Goal: Task Accomplishment & Management: Manage account settings

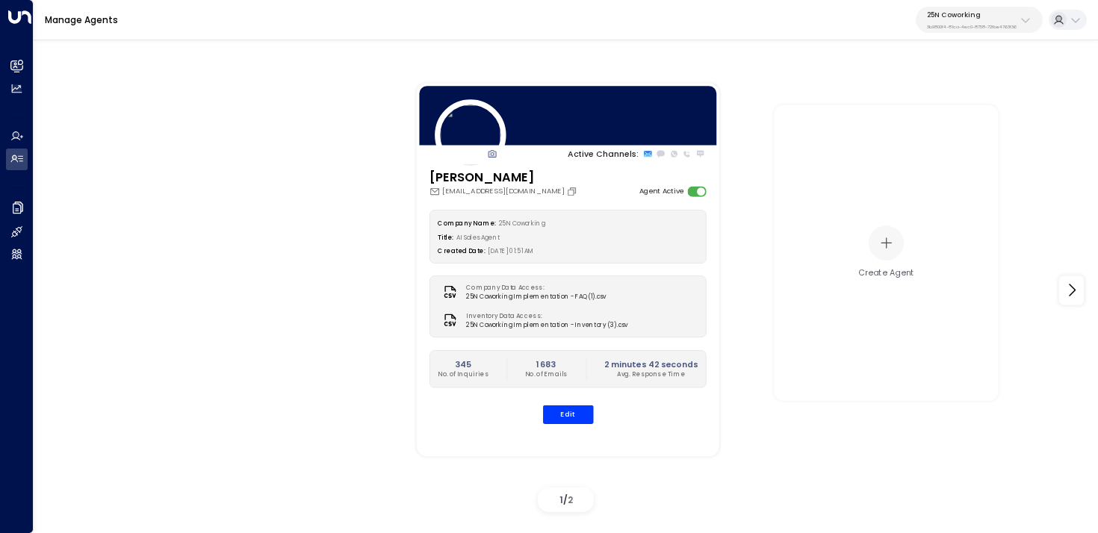
click at [956, 21] on div "25N Coworking 3b9800f4-81ca-4ec0-8758-72fbe4763f36" at bounding box center [972, 19] width 90 height 19
type input "****"
click at [939, 106] on span "ID: 34e1cd17-0f68-49af-bd32-3c48ce8611d1" at bounding box center [995, 109] width 146 height 10
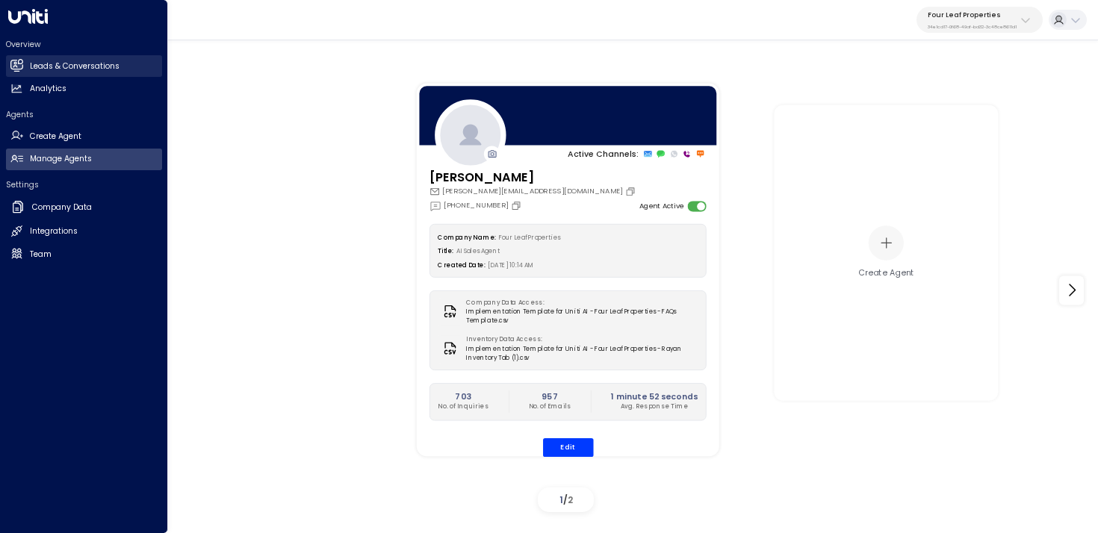
click at [22, 68] on icon at bounding box center [16, 65] width 13 height 10
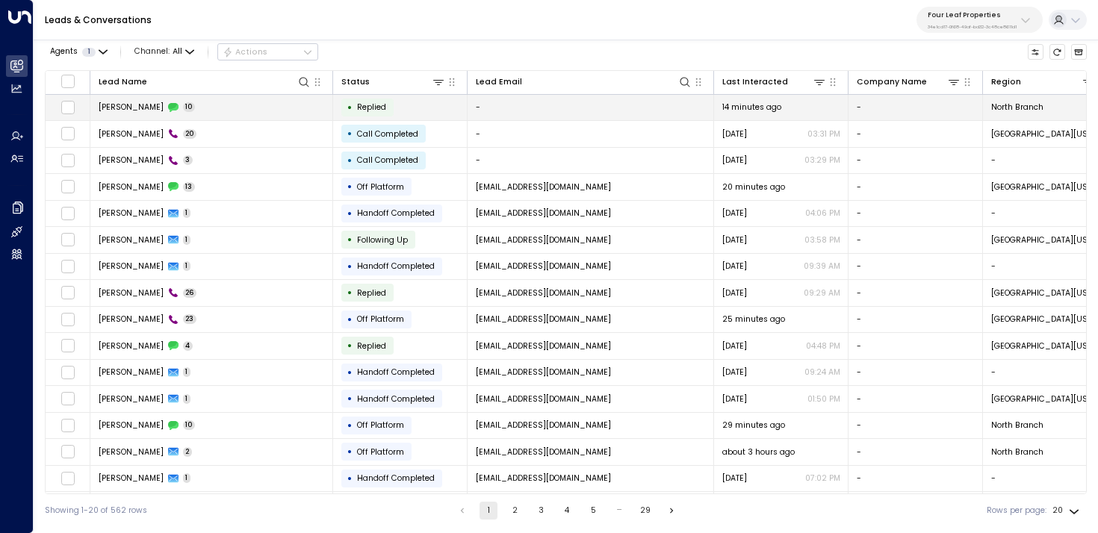
click at [226, 105] on td "[PERSON_NAME] 10" at bounding box center [211, 108] width 243 height 26
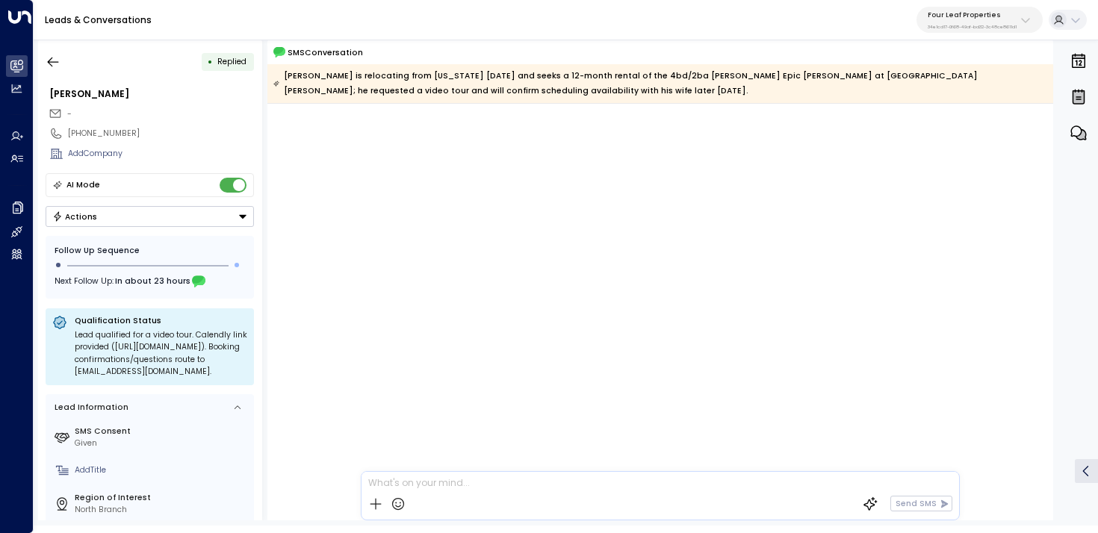
scroll to position [762, 0]
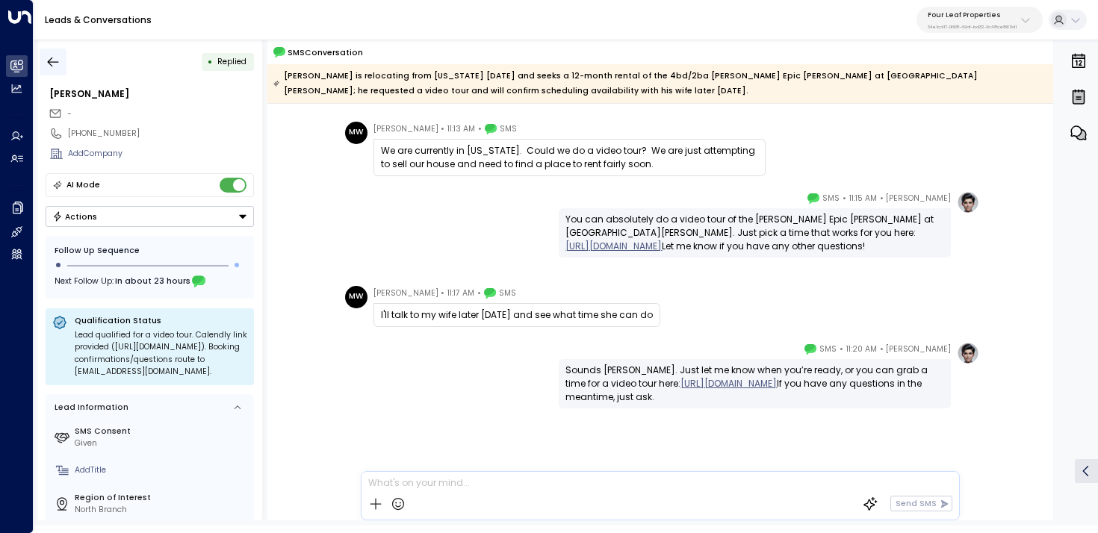
click at [57, 55] on icon "button" at bounding box center [53, 62] width 15 height 15
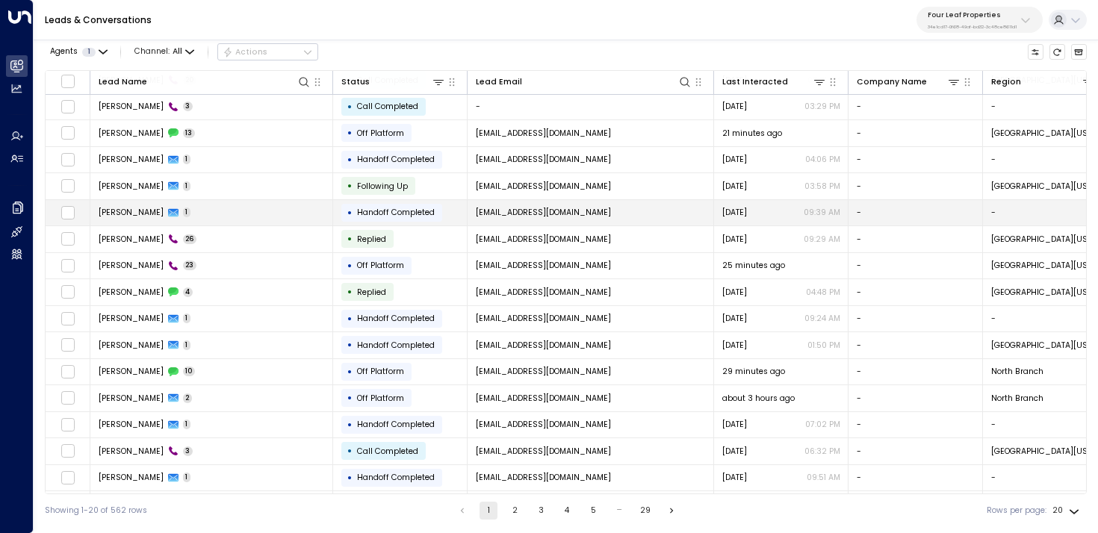
scroll to position [134, 0]
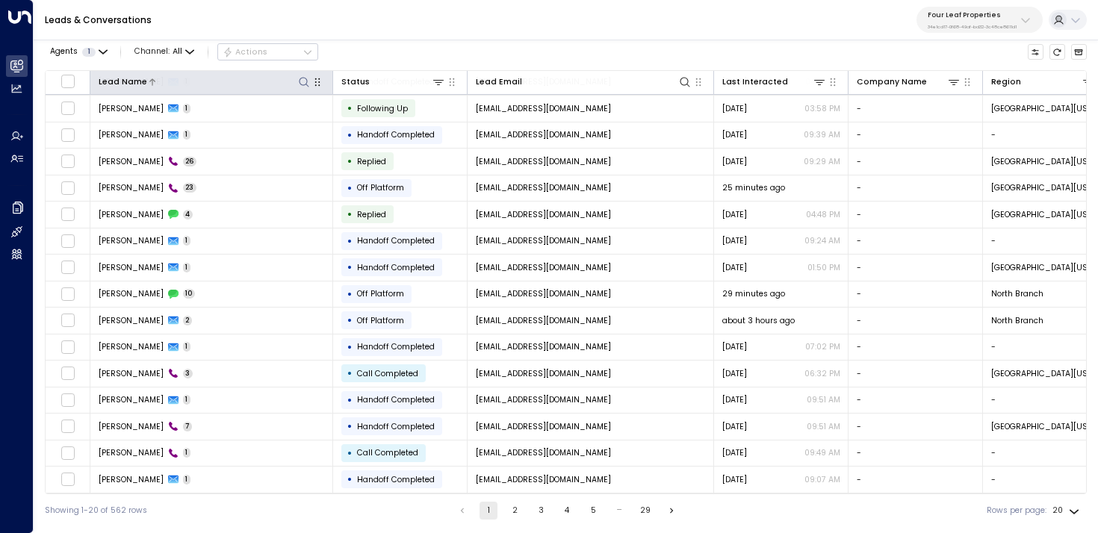
click at [305, 82] on icon at bounding box center [304, 82] width 12 height 12
type input "*****"
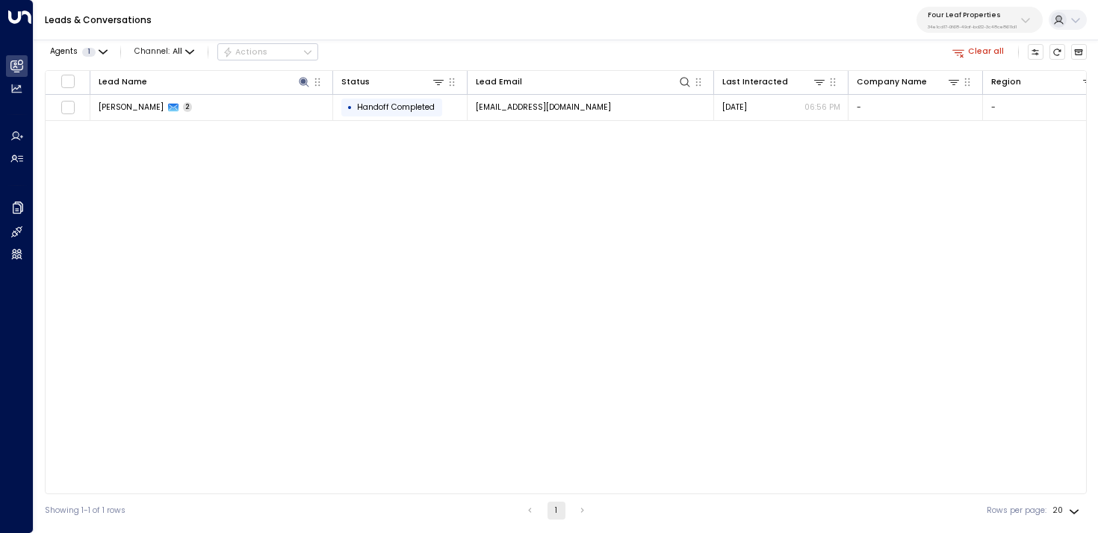
click at [444, 31] on div "Leads & Conversations Four Leaf Properties 34e1cd17-0f68-49af-bd32-3c48ce8611d1" at bounding box center [566, 20] width 1065 height 40
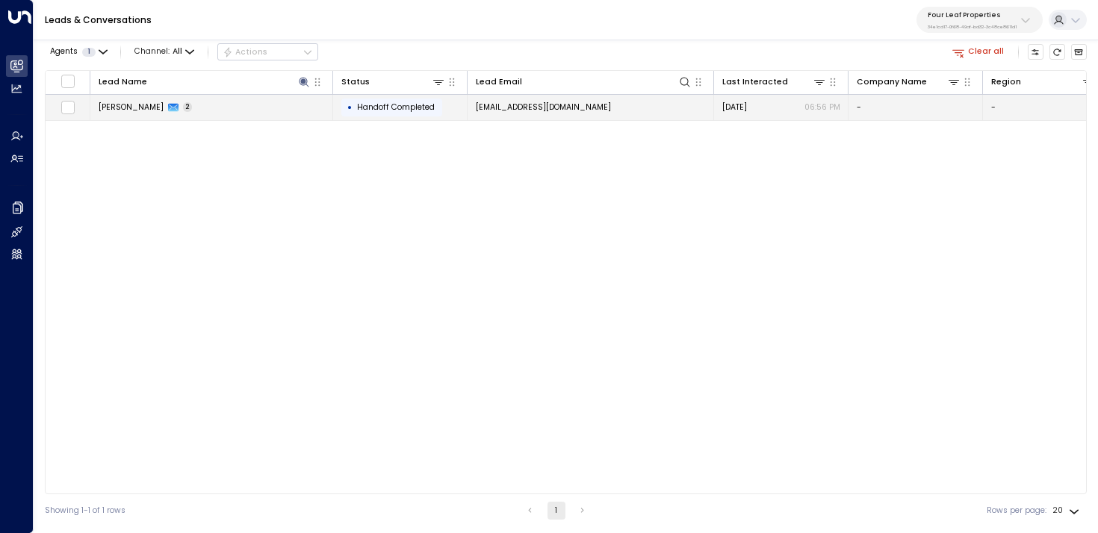
click at [276, 107] on td "[PERSON_NAME] 2" at bounding box center [211, 108] width 243 height 26
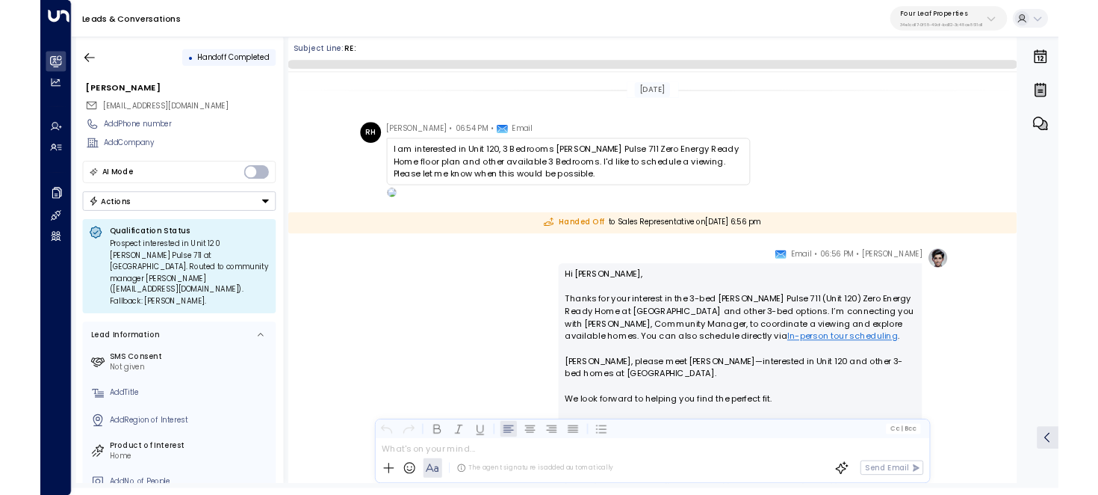
scroll to position [167, 0]
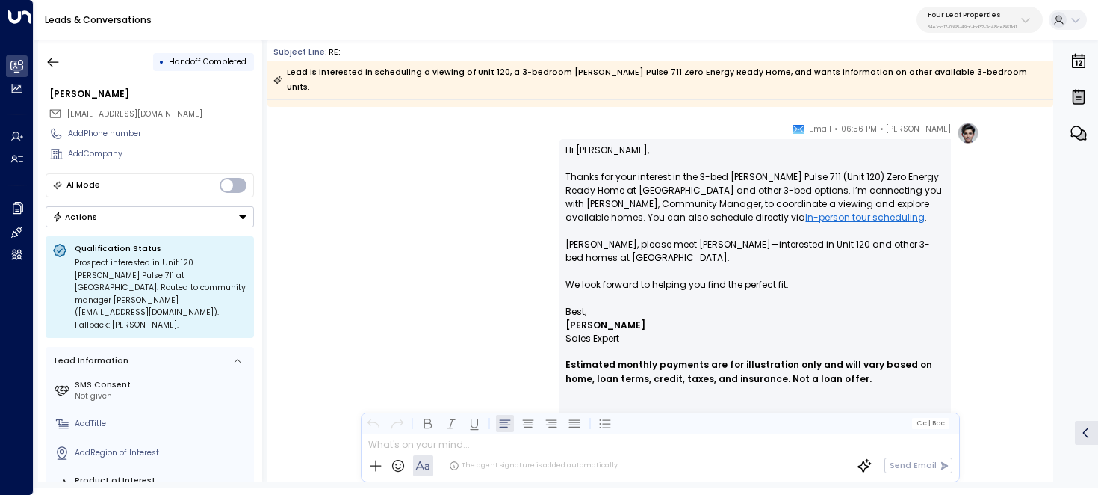
click at [591, 143] on p "Hi [PERSON_NAME], Thanks for your interest in the 3-bed [PERSON_NAME] Pulse 711…" at bounding box center [755, 223] width 379 height 161
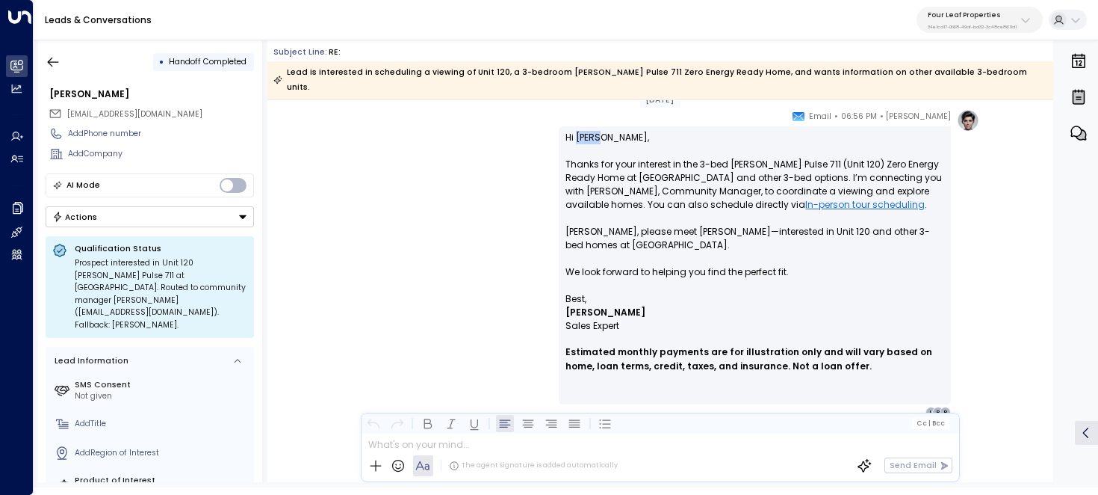
scroll to position [183, 0]
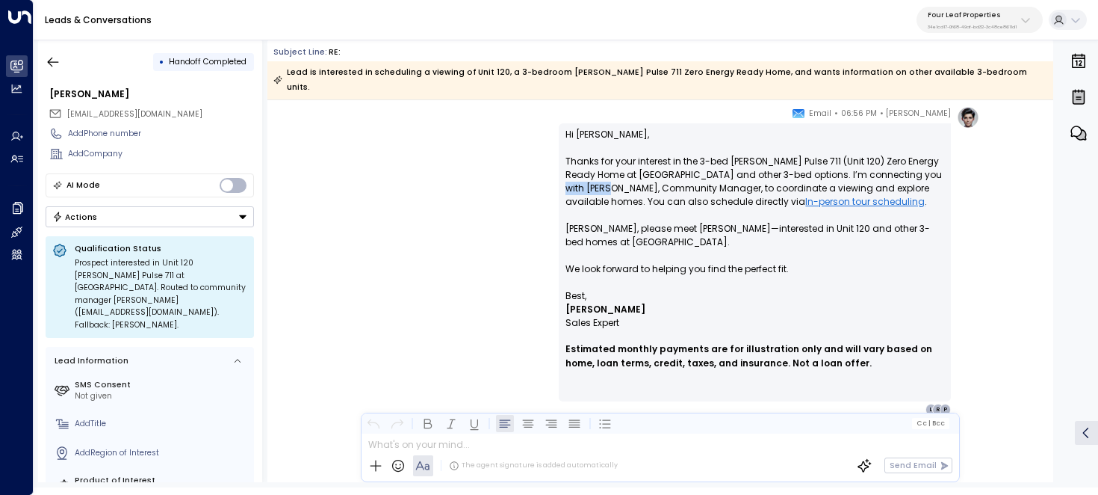
drag, startPoint x: 914, startPoint y: 161, endPoint x: 591, endPoint y: 171, distance: 323.7
click at [591, 171] on p "Hi [PERSON_NAME], Thanks for your interest in the 3-bed [PERSON_NAME] Pulse 711…" at bounding box center [755, 208] width 379 height 161
drag, startPoint x: 78, startPoint y: 299, endPoint x: 179, endPoint y: 299, distance: 100.9
click at [179, 299] on div "Prospect interested in Unit 120 [PERSON_NAME] Pulse 711 at [GEOGRAPHIC_DATA]. R…" at bounding box center [161, 294] width 173 height 74
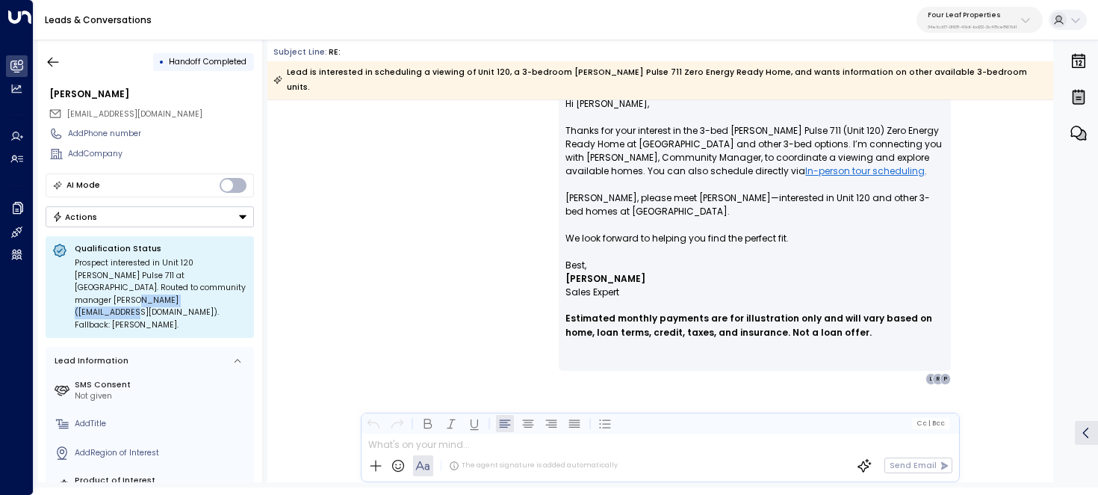
scroll to position [175, 0]
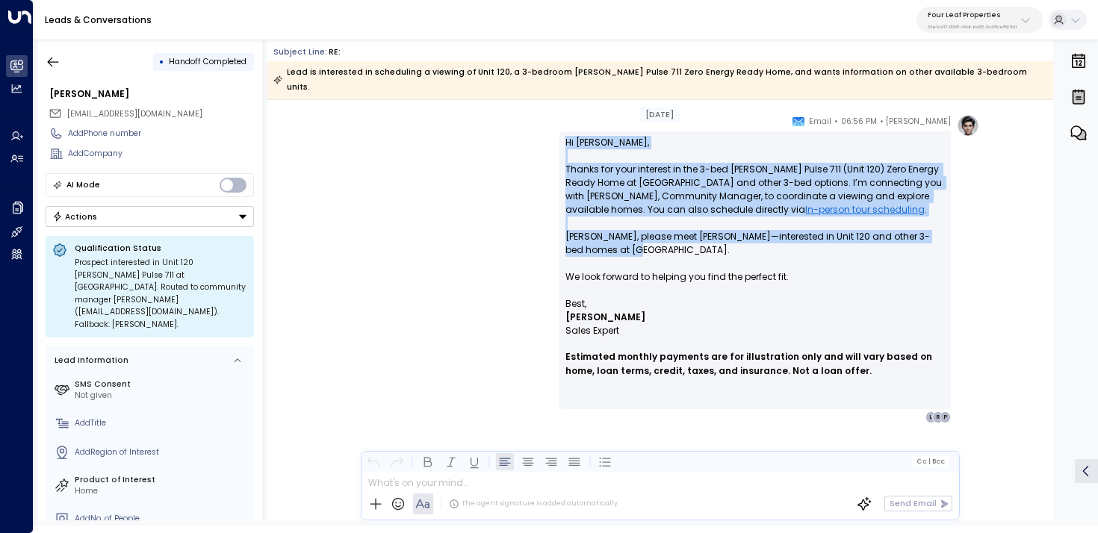
drag, startPoint x: 562, startPoint y: 123, endPoint x: 669, endPoint y: 238, distance: 156.5
click at [669, 238] on div "Hi [PERSON_NAME], Thanks for your interest in the 3-bed [PERSON_NAME] Pulse 711…" at bounding box center [755, 270] width 392 height 278
copy p "Hi [PERSON_NAME], Thanks for your interest in the 3-bed [PERSON_NAME] Pulse 711…"
drag, startPoint x: 479, startPoint y: 173, endPoint x: 507, endPoint y: 169, distance: 28.6
click at [479, 173] on div "[PERSON_NAME] • 06:56 PM • Email Hi [PERSON_NAME], Thanks for your interest in …" at bounding box center [660, 268] width 639 height 309
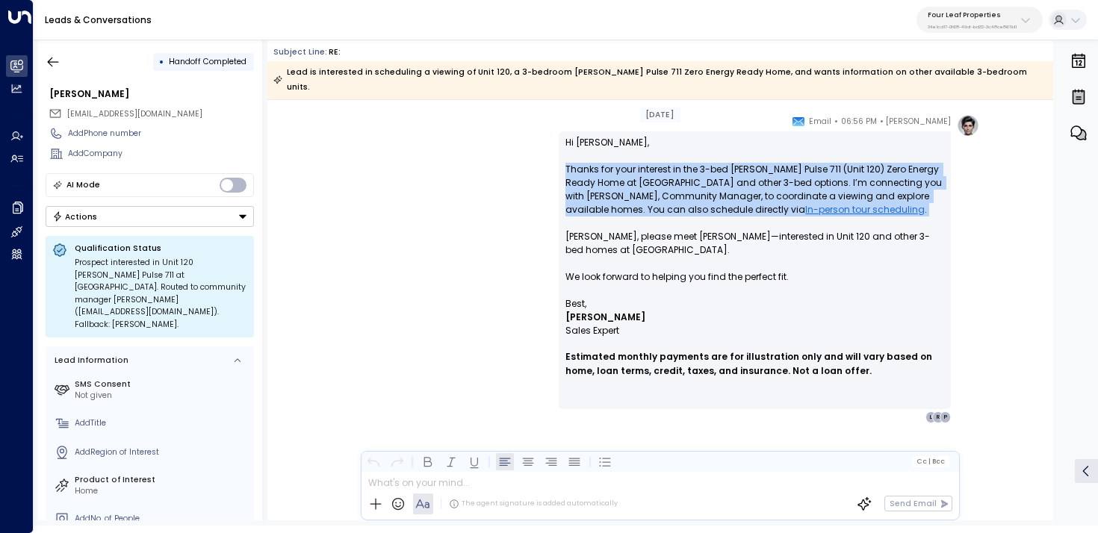
drag, startPoint x: 562, startPoint y: 148, endPoint x: 859, endPoint y: 202, distance: 302.3
click at [859, 202] on div "Hi [PERSON_NAME], Thanks for your interest in the 3-bed [PERSON_NAME] Pulse 711…" at bounding box center [755, 270] width 392 height 278
copy p "Thanks for your interest in the 3-bed [PERSON_NAME] Pulse 711 (Unit 120) Zero E…"
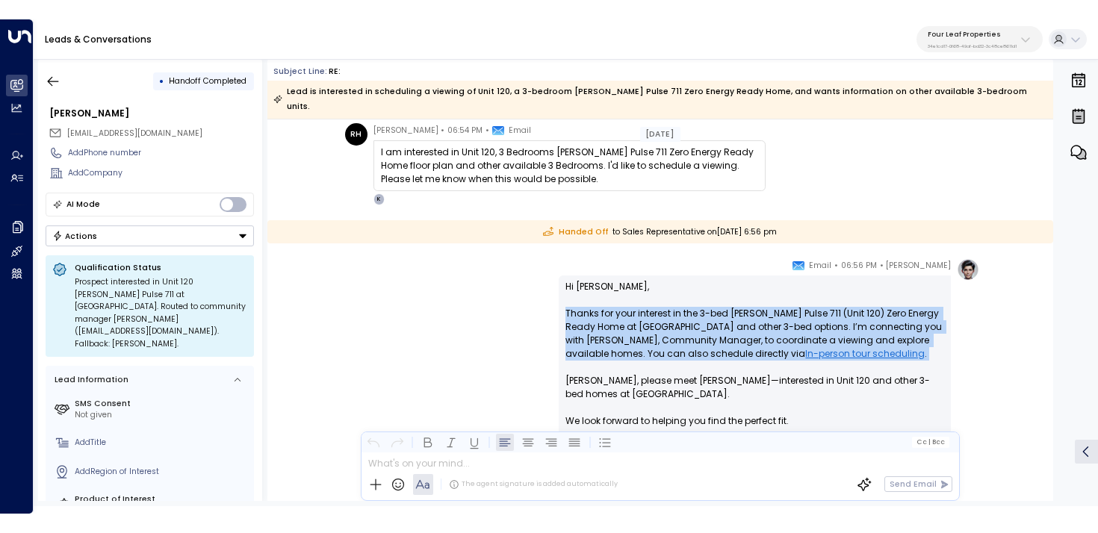
scroll to position [0, 0]
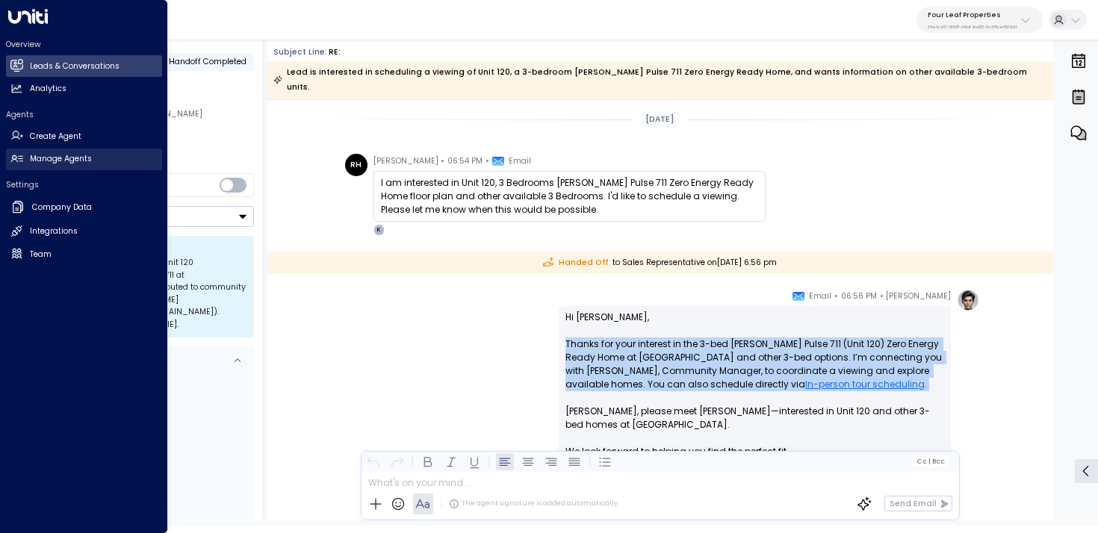
click at [31, 164] on h2 "Manage Agents" at bounding box center [61, 159] width 62 height 12
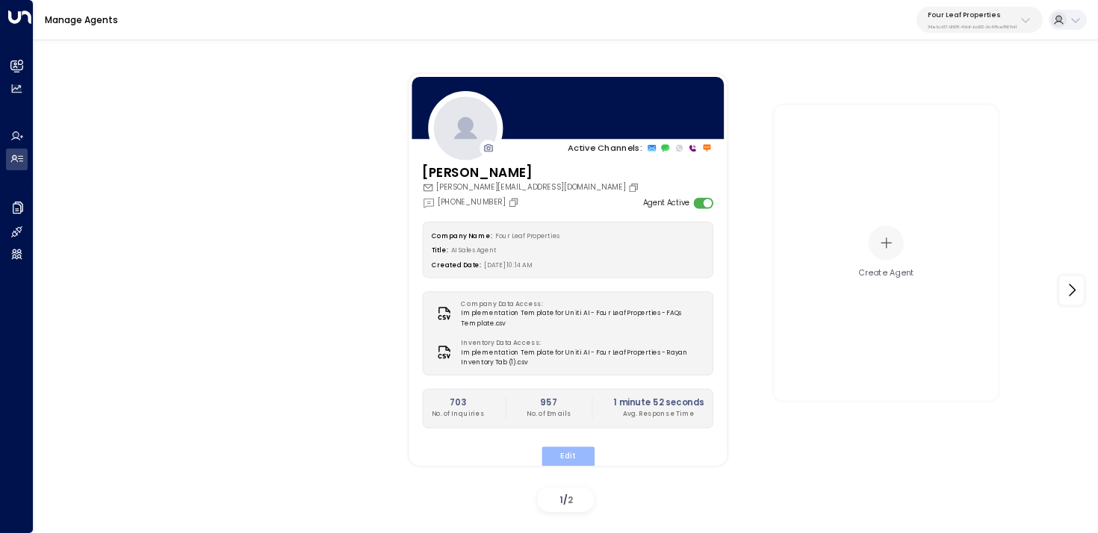
click at [569, 452] on button "Edit" at bounding box center [567, 456] width 53 height 19
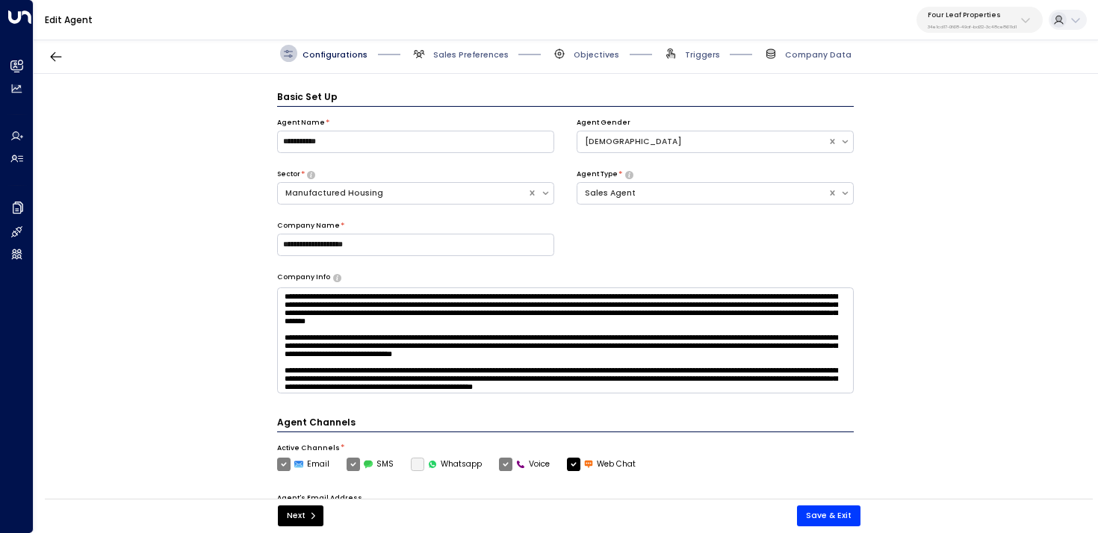
scroll to position [16, 0]
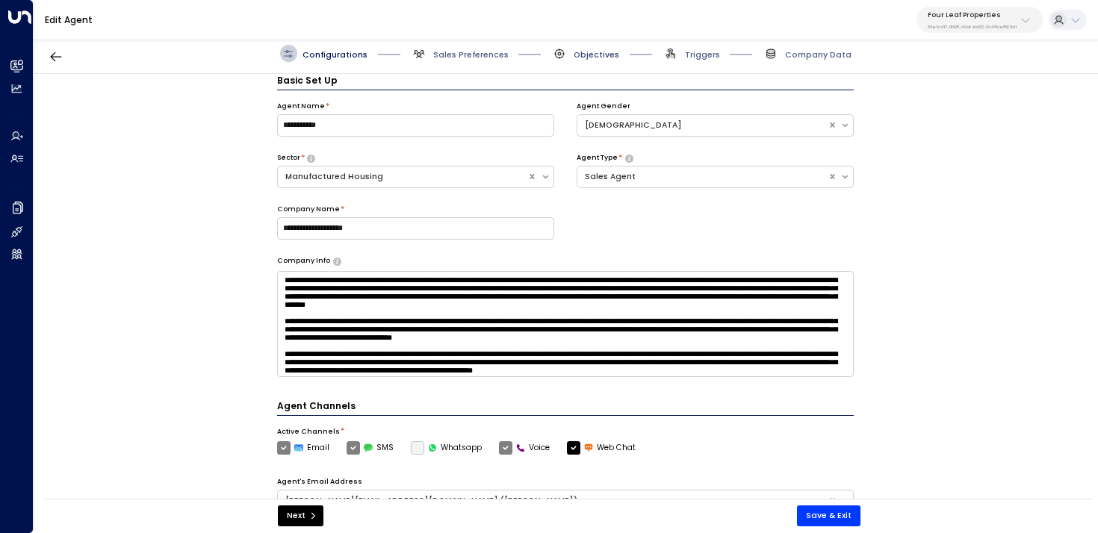
click at [582, 50] on span "Objectives" at bounding box center [597, 54] width 46 height 11
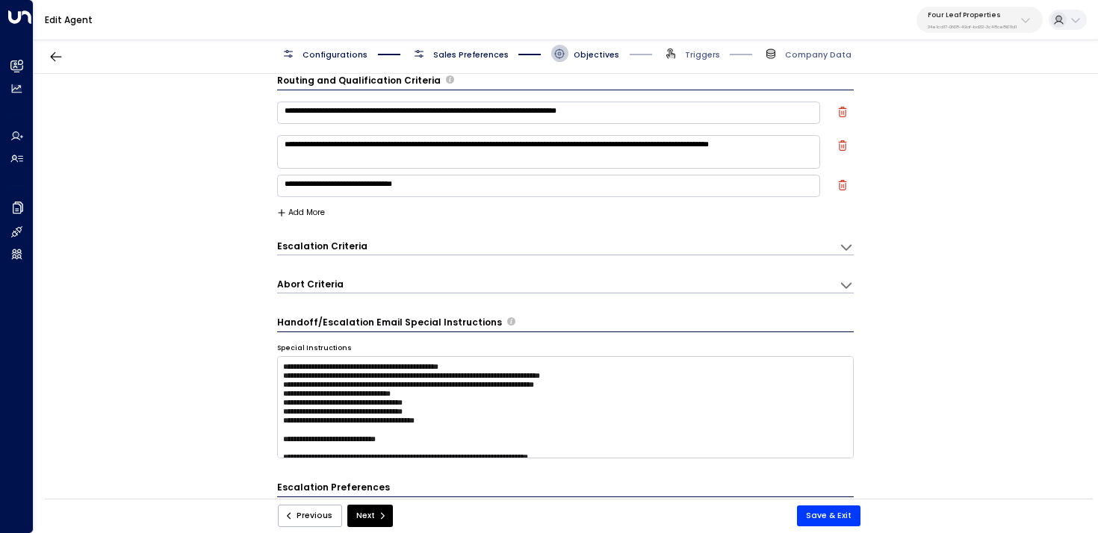
click at [437, 247] on div "Escalation Criteria Reset" at bounding box center [552, 246] width 551 height 13
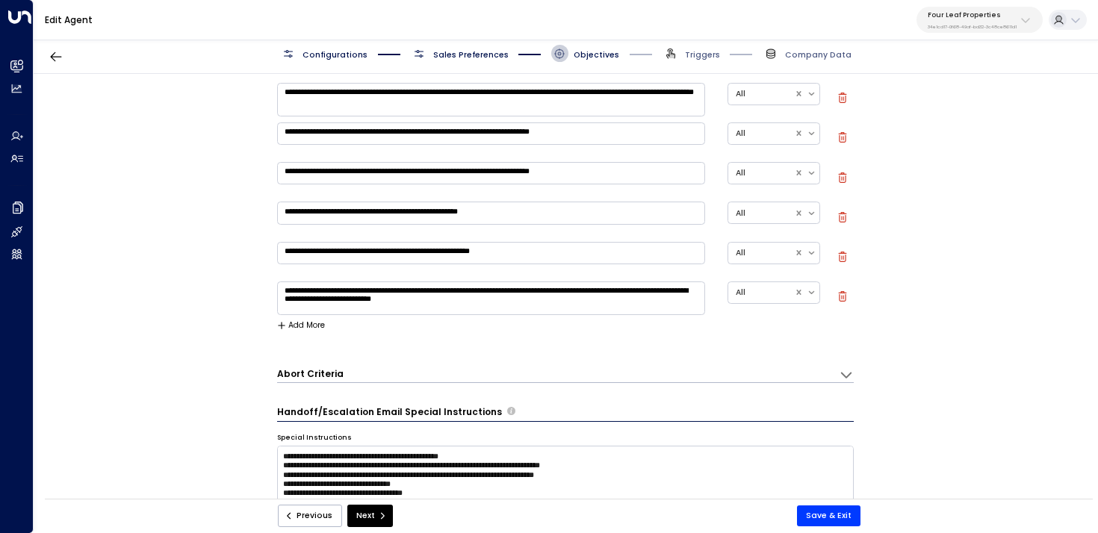
scroll to position [451, 0]
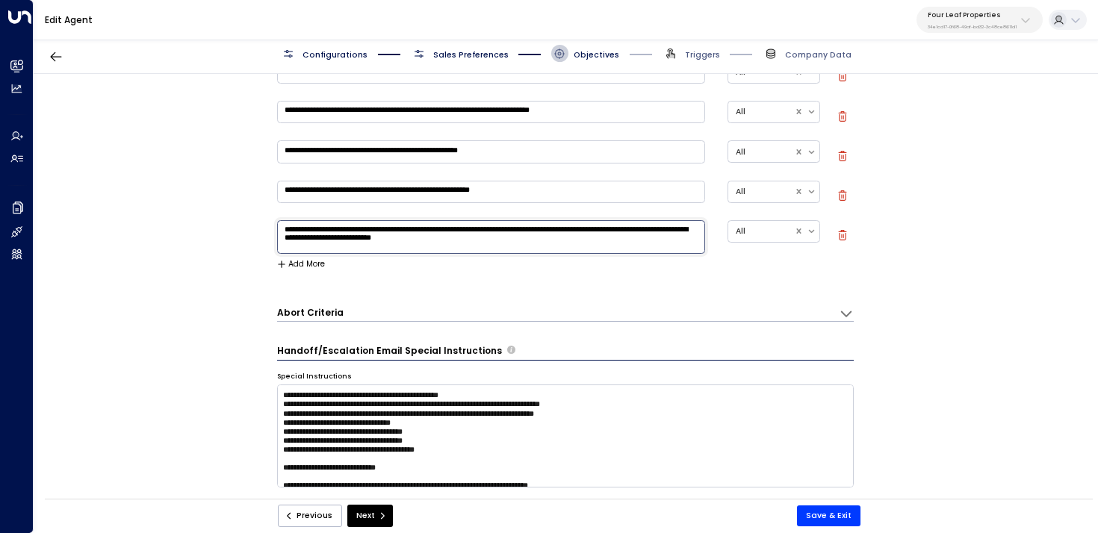
click at [393, 239] on textarea "**********" at bounding box center [491, 237] width 428 height 34
click at [241, 211] on div "**********" at bounding box center [566, 290] width 1064 height 433
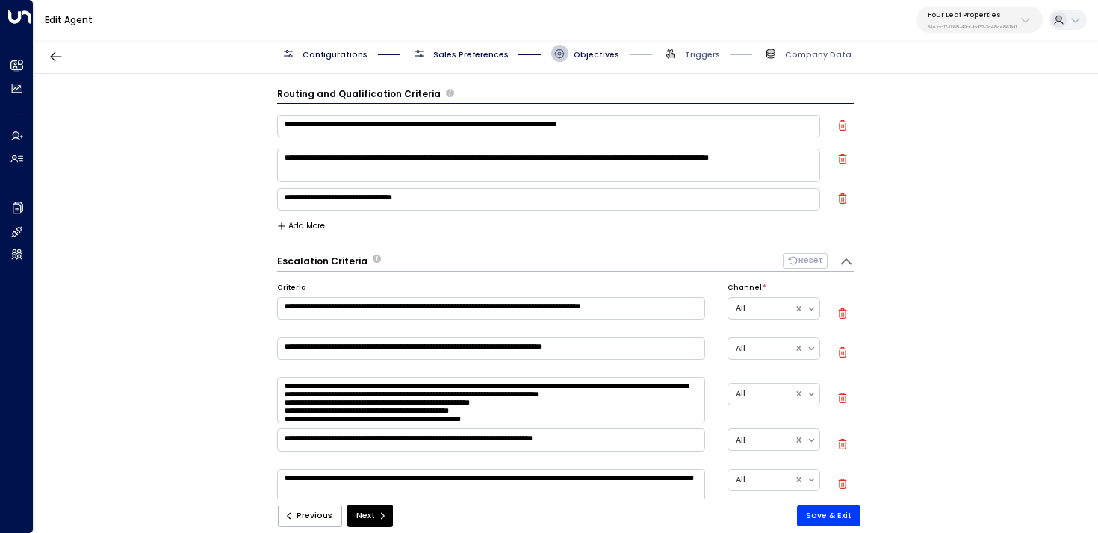
scroll to position [0, 0]
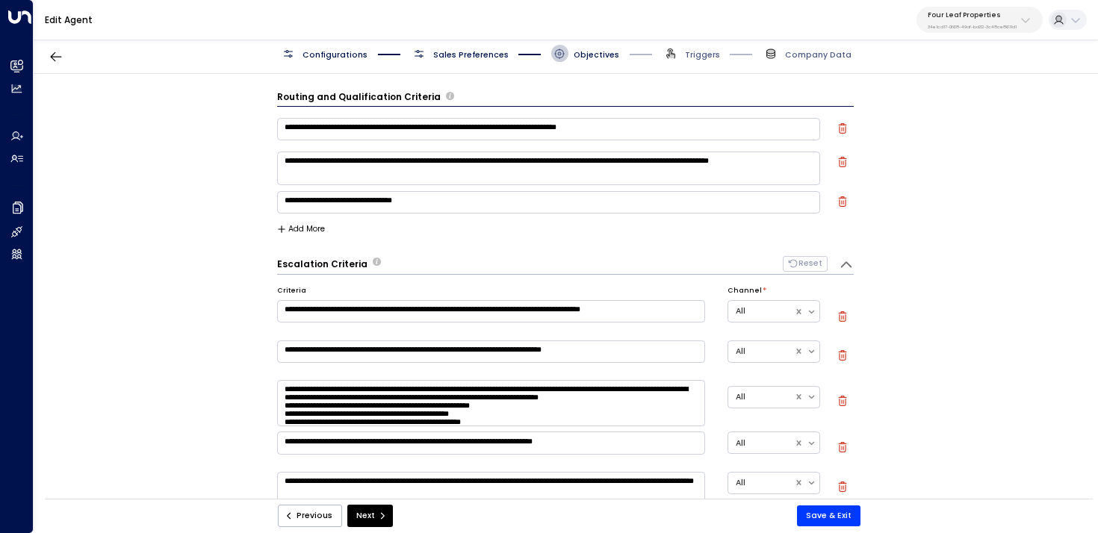
click at [306, 232] on button "Add More" at bounding box center [301, 229] width 49 height 9
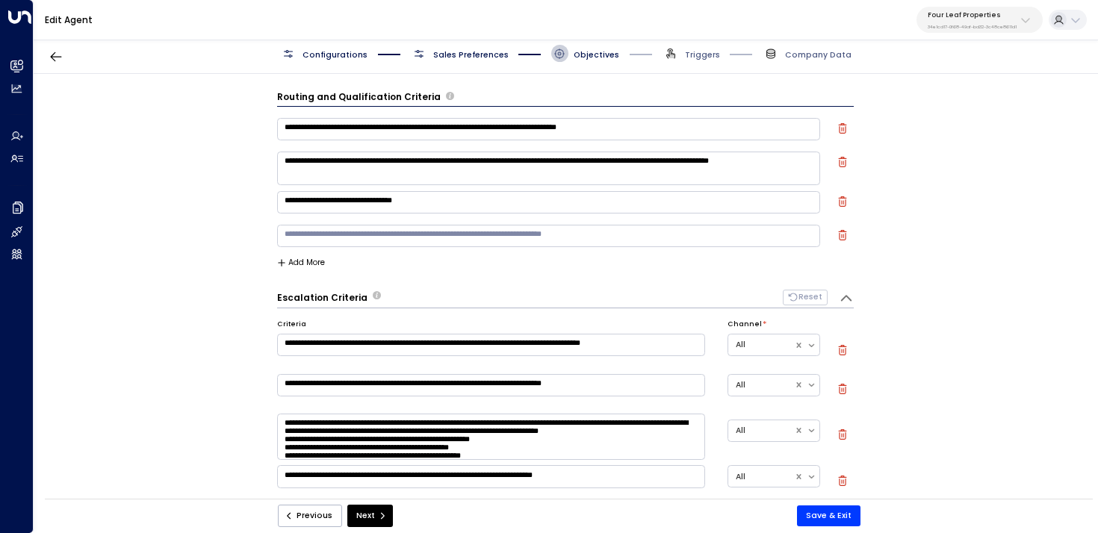
click at [368, 241] on textarea at bounding box center [549, 236] width 544 height 22
paste textarea "**********"
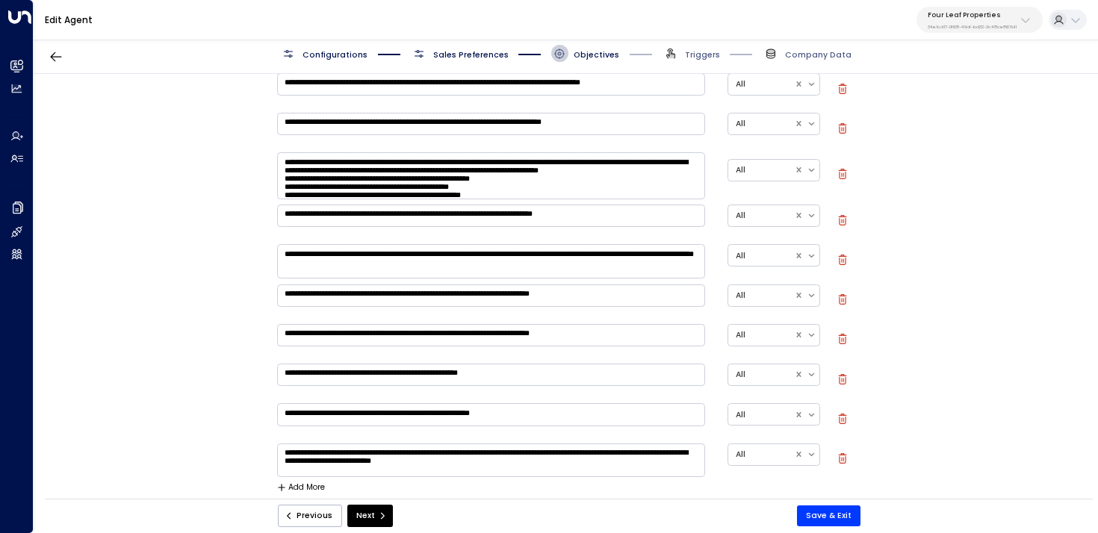
scroll to position [276, 0]
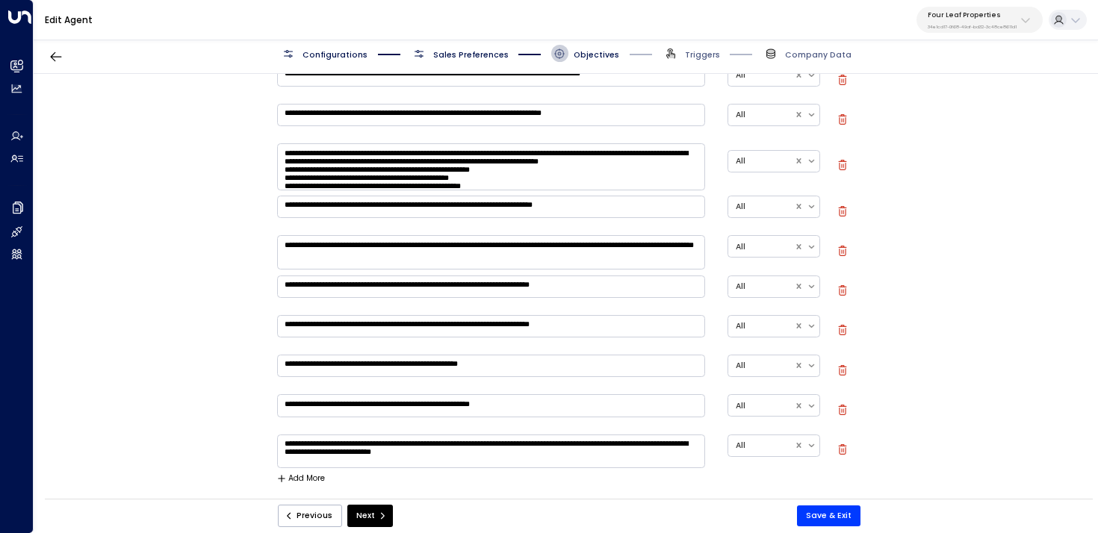
type textarea "**********"
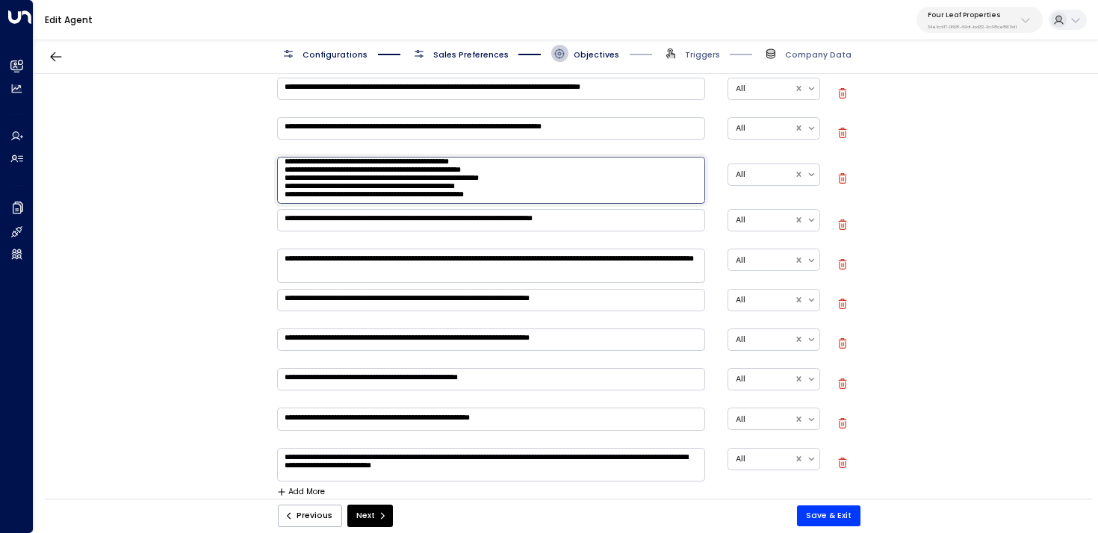
scroll to position [68, 0]
drag, startPoint x: 278, startPoint y: 163, endPoint x: 607, endPoint y: 203, distance: 331.2
click at [607, 203] on div "**********" at bounding box center [566, 272] width 578 height 419
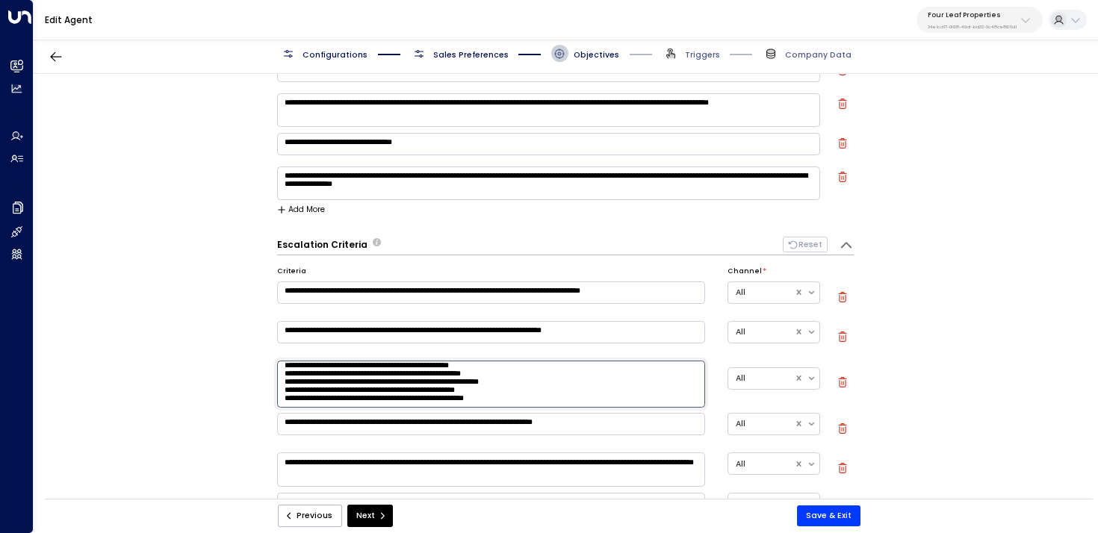
scroll to position [77, 0]
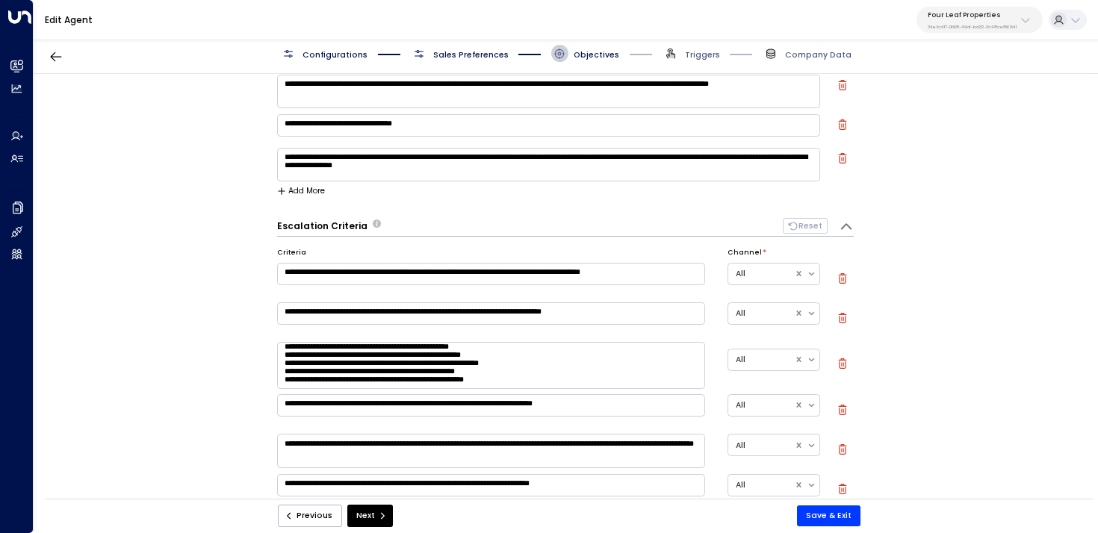
click at [312, 194] on button "Add More" at bounding box center [301, 191] width 49 height 9
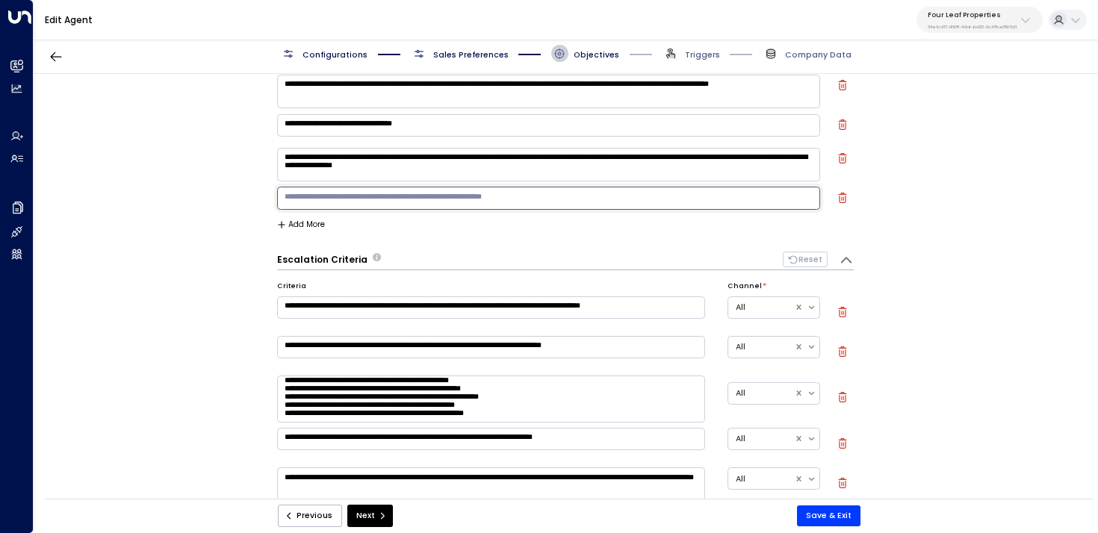
click at [380, 202] on textarea at bounding box center [549, 198] width 544 height 22
paste textarea "**********"
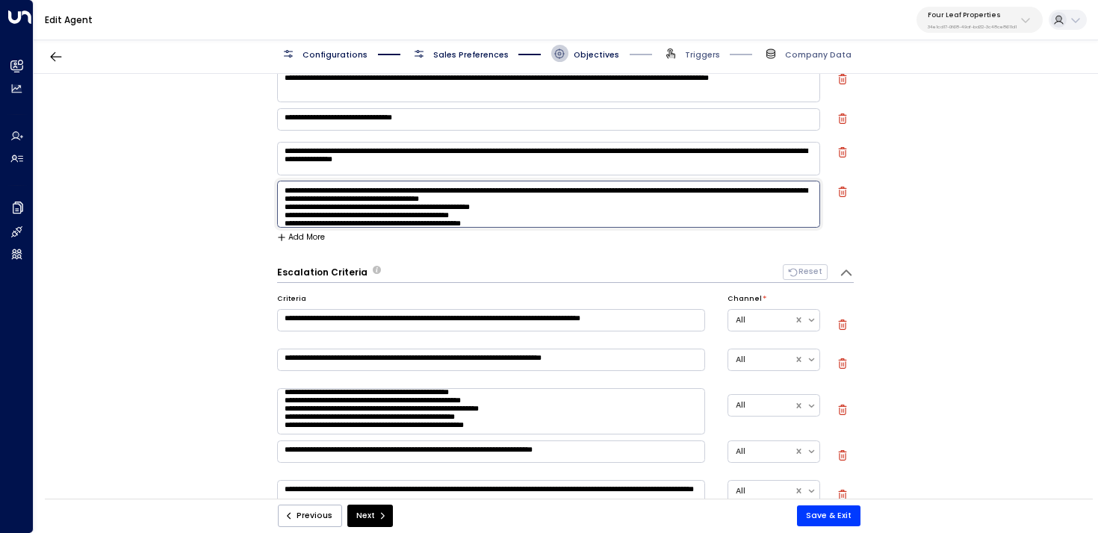
scroll to position [95, 0]
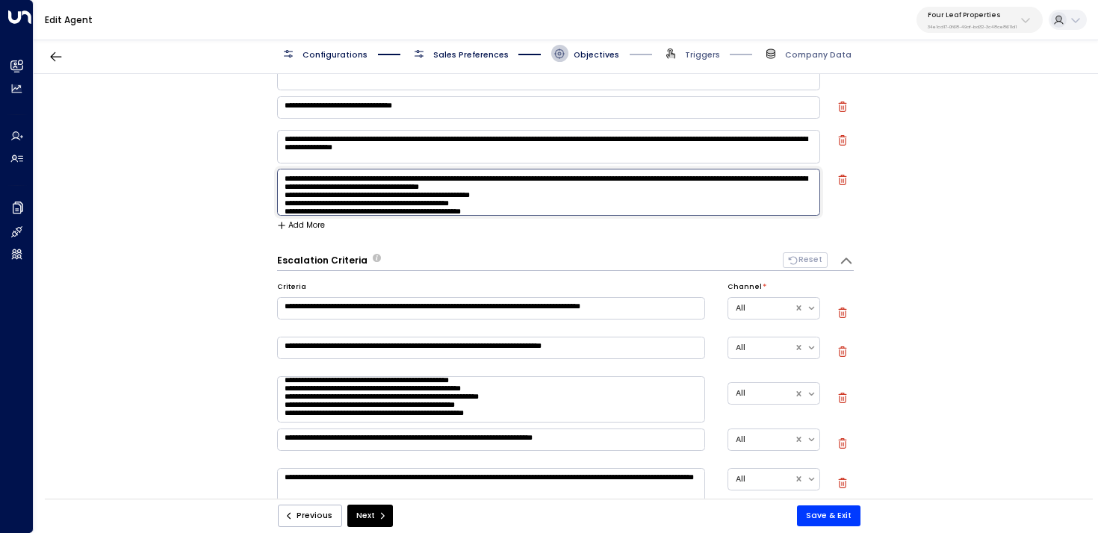
type textarea "**********"
click at [839, 396] on icon "button" at bounding box center [843, 398] width 10 height 10
type textarea "**********"
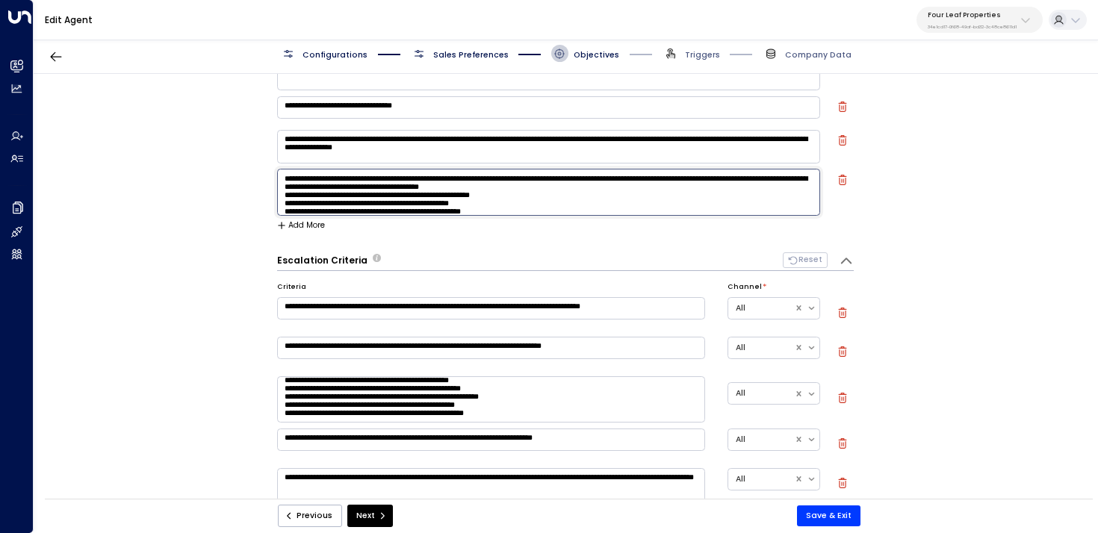
type textarea "**********"
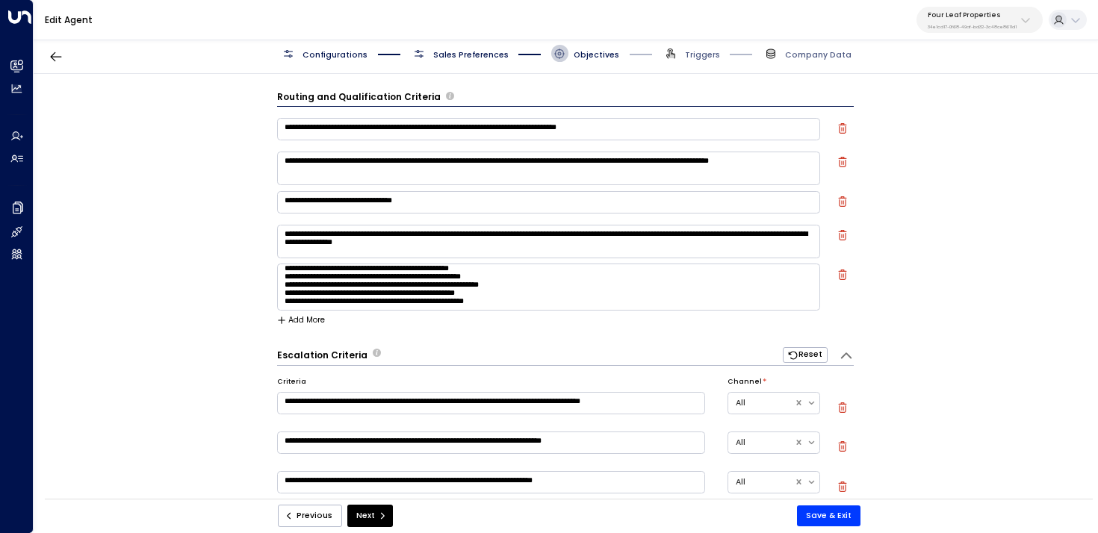
scroll to position [57, 0]
click at [307, 297] on textarea "**********" at bounding box center [549, 287] width 544 height 46
click at [227, 329] on div "**********" at bounding box center [566, 290] width 1064 height 433
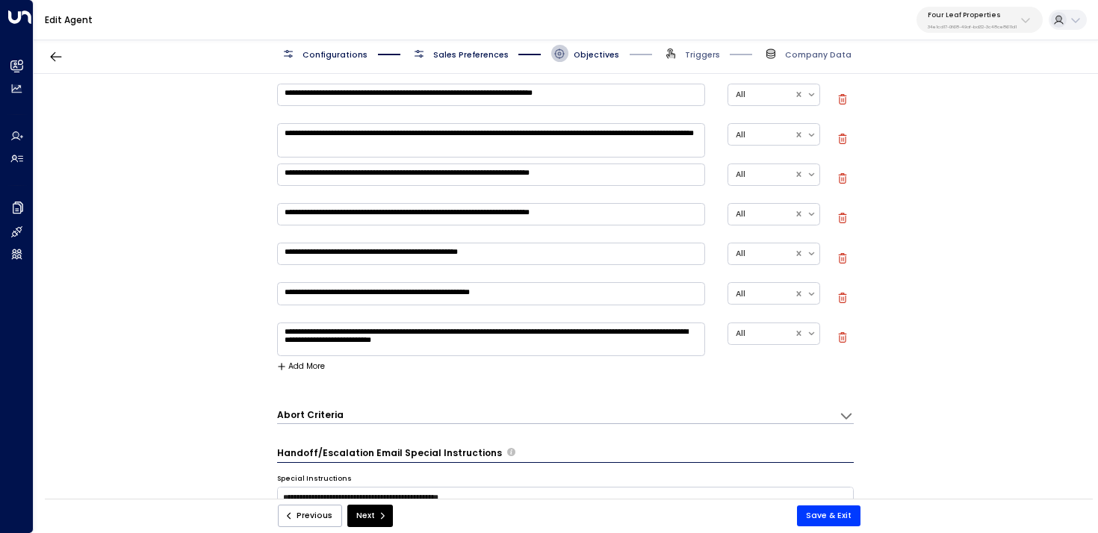
scroll to position [391, 0]
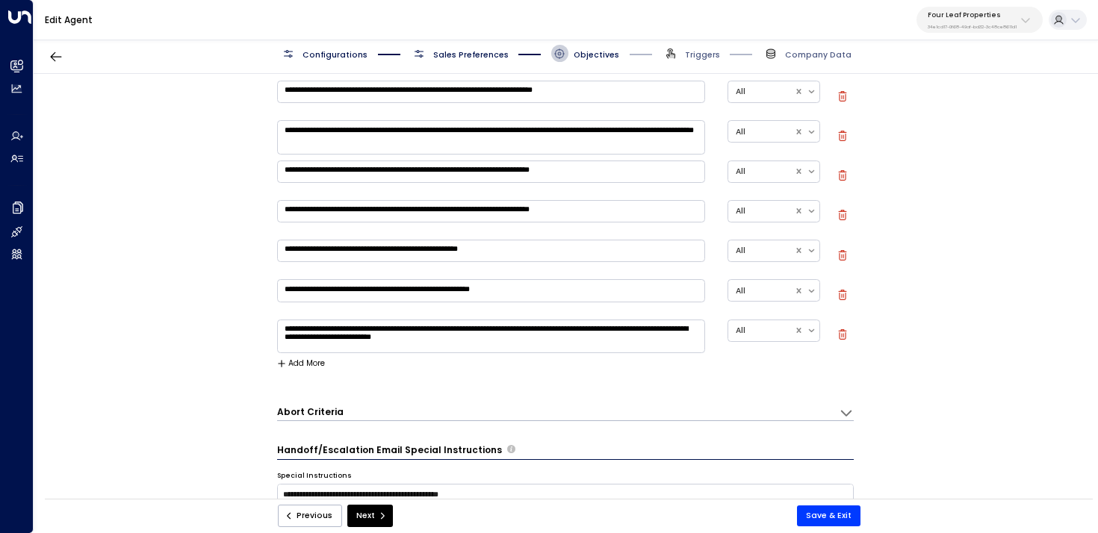
click at [841, 332] on icon "button" at bounding box center [843, 334] width 10 height 10
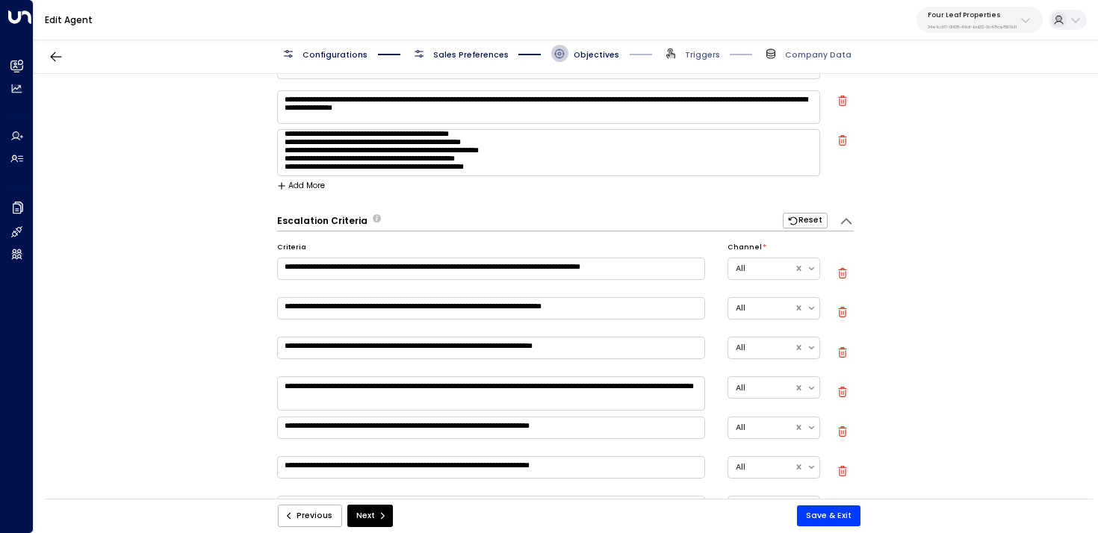
scroll to position [0, 0]
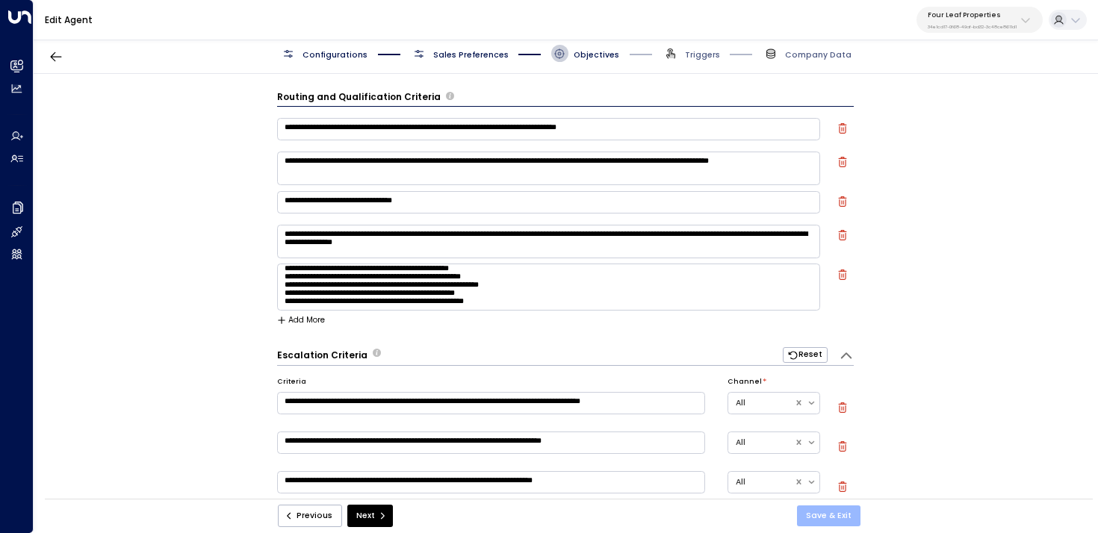
click at [821, 512] on button "Save & Exit" at bounding box center [829, 516] width 64 height 21
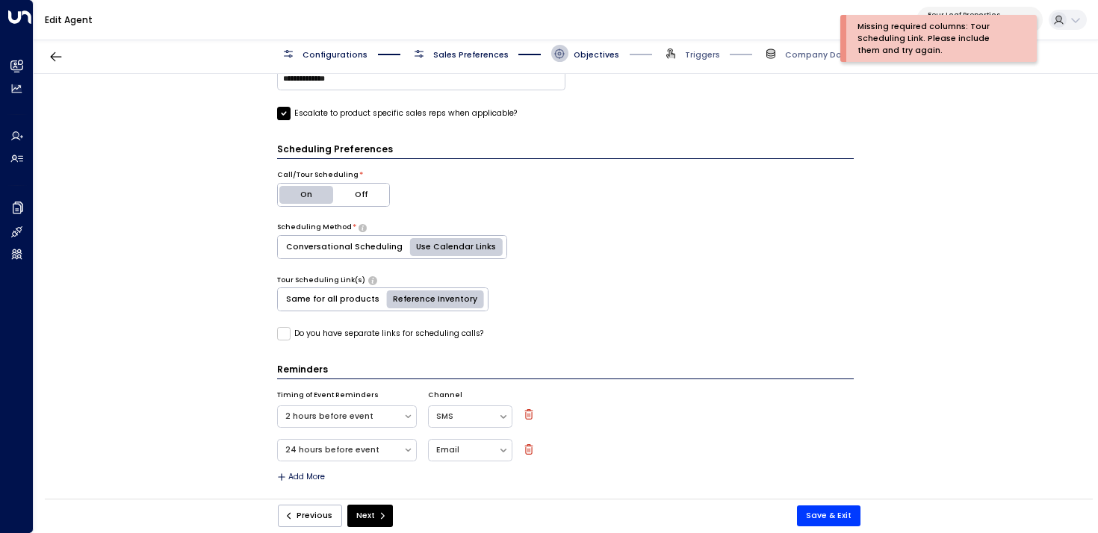
scroll to position [988, 0]
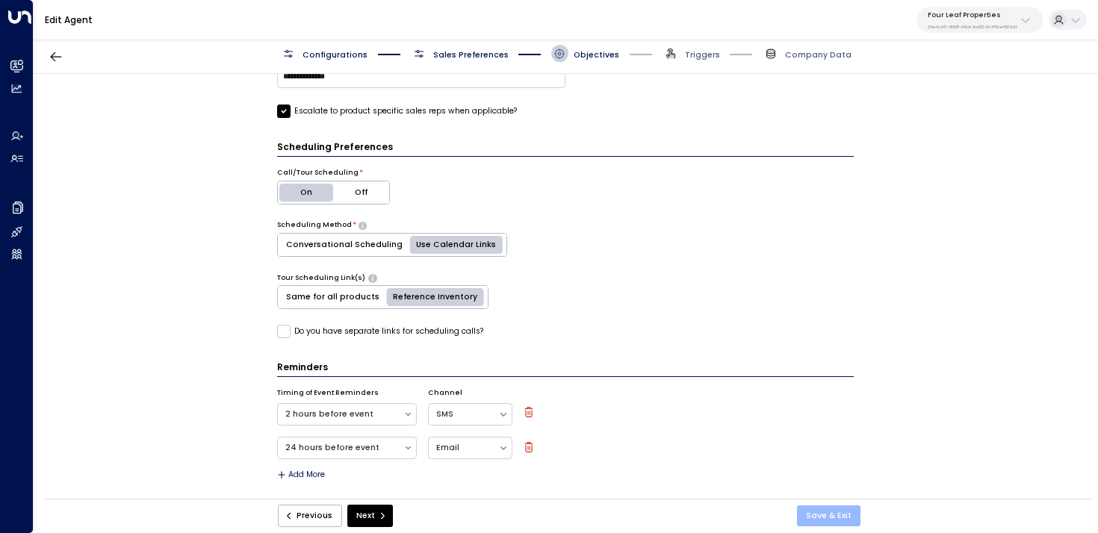
click at [819, 509] on button "Save & Exit" at bounding box center [829, 516] width 64 height 21
click at [378, 520] on icon "submit" at bounding box center [382, 516] width 9 height 9
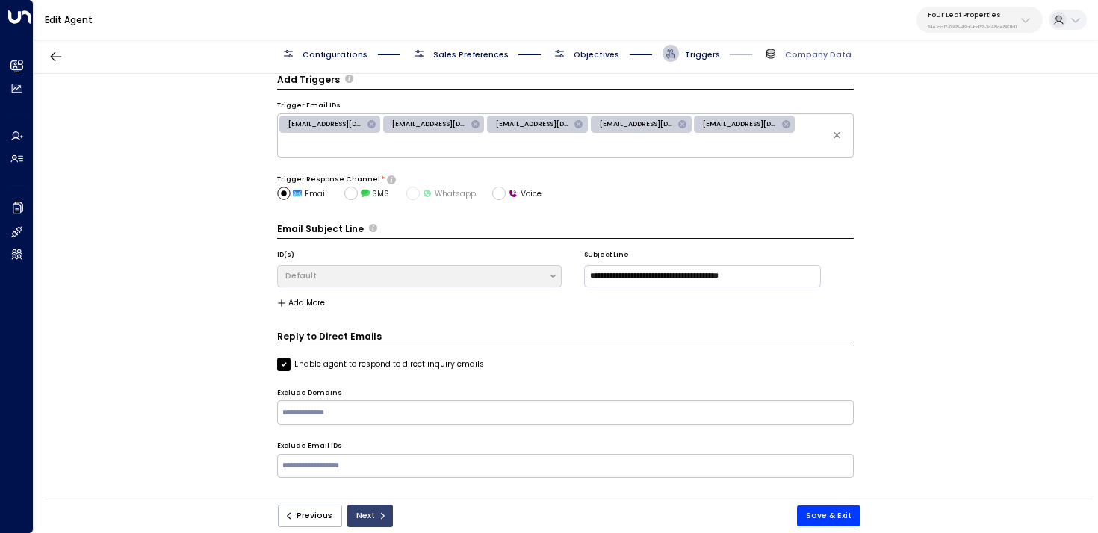
scroll to position [16, 0]
click at [381, 512] on icon "submit" at bounding box center [382, 516] width 9 height 9
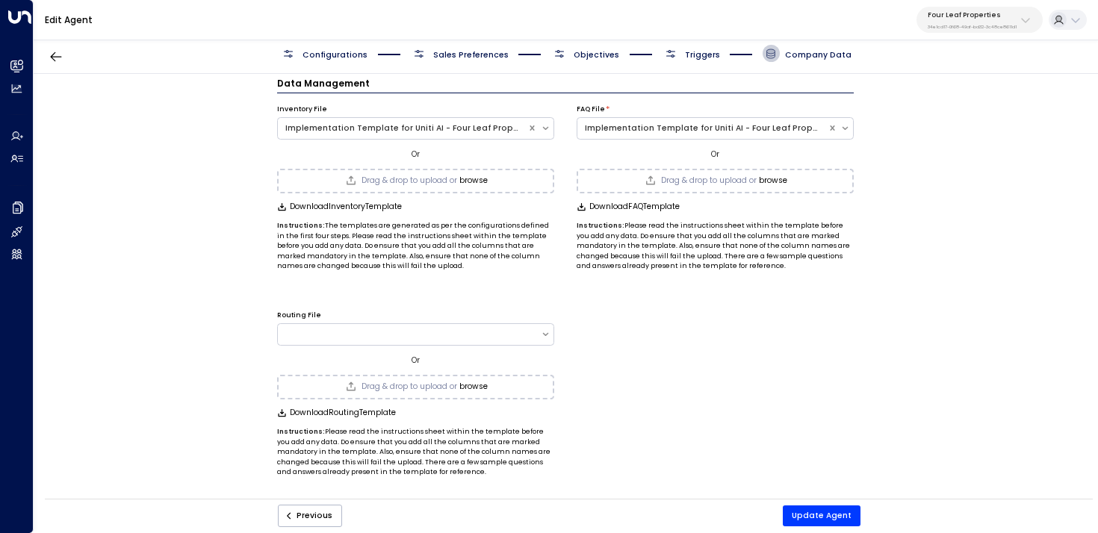
scroll to position [13, 0]
click at [835, 517] on button "Update Agent" at bounding box center [822, 516] width 78 height 21
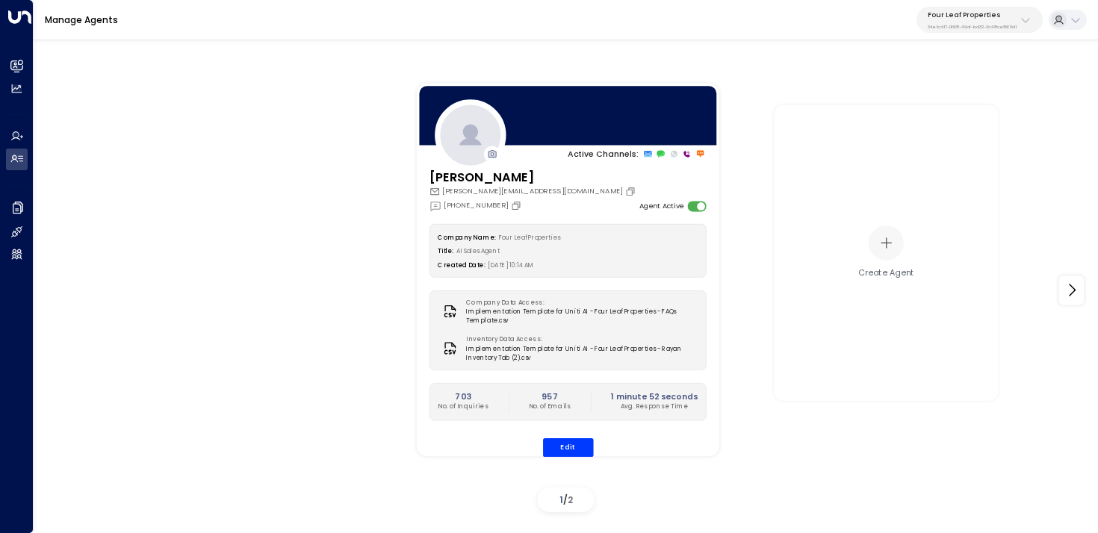
drag, startPoint x: 200, startPoint y: 240, endPoint x: 212, endPoint y: 238, distance: 12.2
click at [200, 240] on div "Active Channels: [PERSON_NAME] [PERSON_NAME][EMAIL_ADDRESS][DOMAIN_NAME] [PHONE…" at bounding box center [566, 291] width 1009 height 457
click at [1055, 290] on div "Active Channels: [PERSON_NAME] [PERSON_NAME][EMAIL_ADDRESS][DOMAIN_NAME] [PHONE…" at bounding box center [904, 270] width 1009 height 415
click at [1077, 290] on icon at bounding box center [1072, 291] width 18 height 18
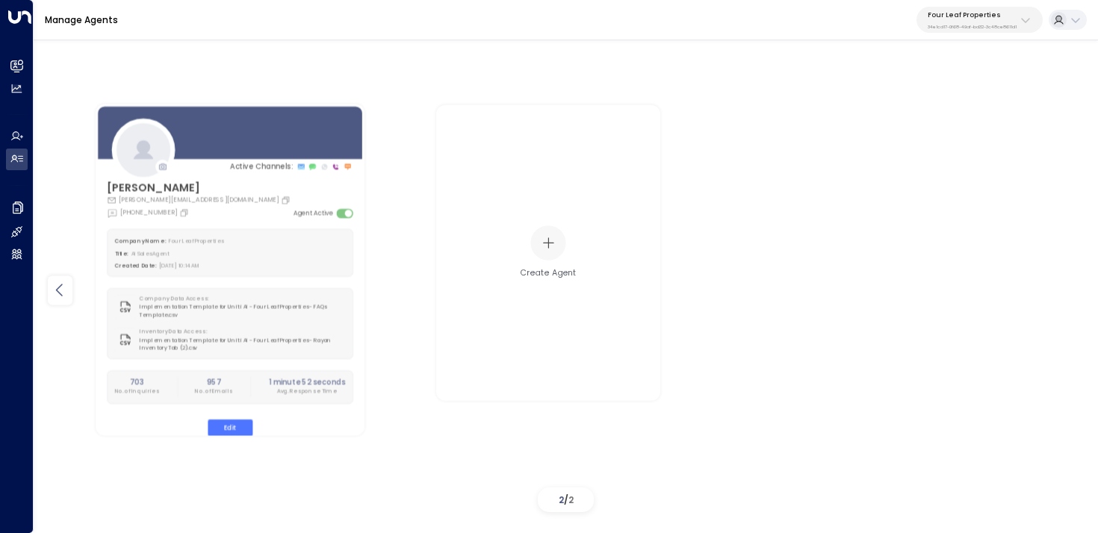
click at [60, 282] on icon at bounding box center [60, 291] width 18 height 18
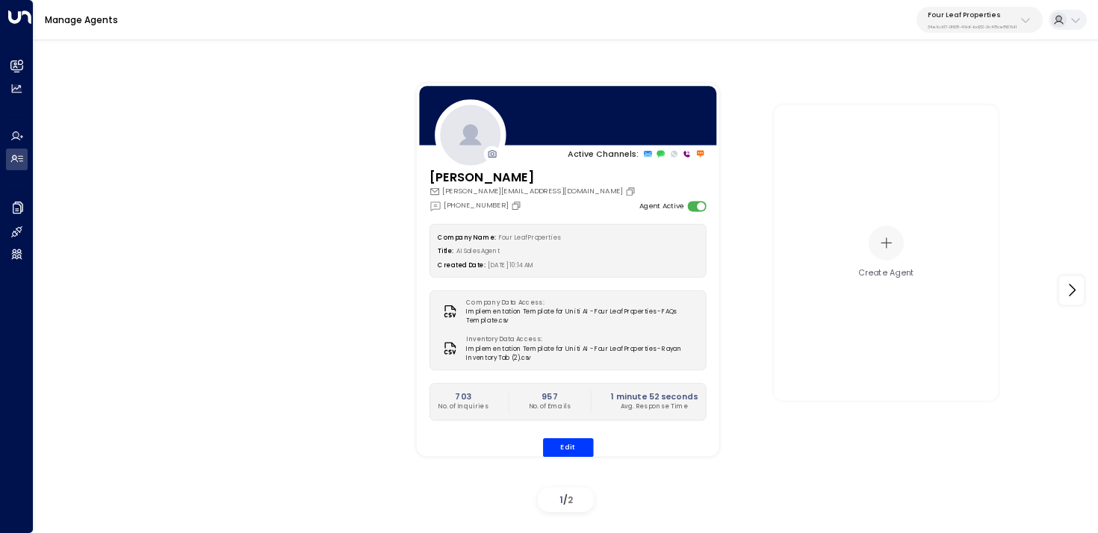
click at [983, 13] on p "Four Leaf Properties" at bounding box center [972, 14] width 89 height 9
type input "******"
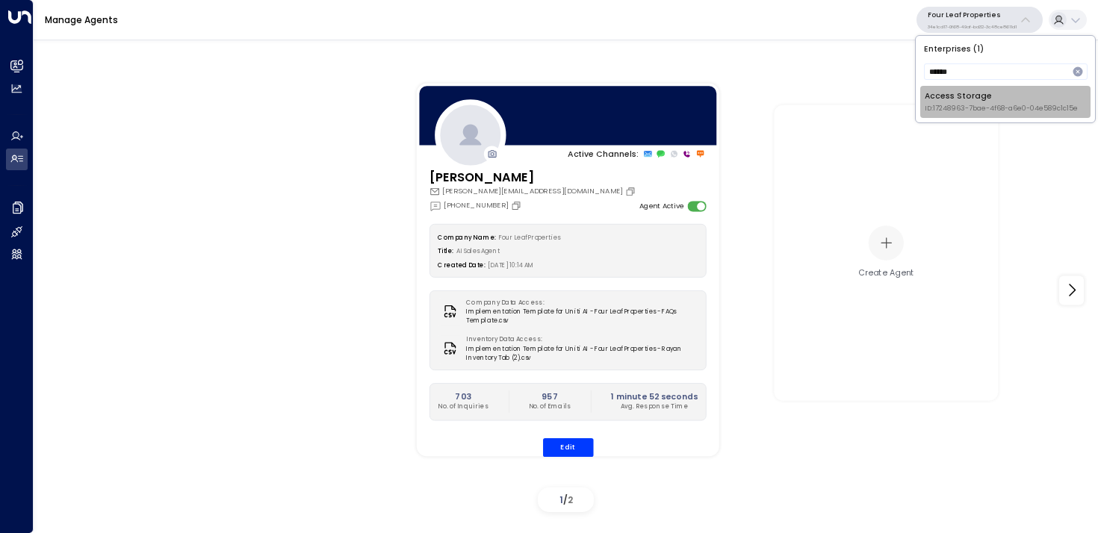
click at [958, 108] on span "ID: 17248963-7bae-4f68-a6e0-04e589c1c15e" at bounding box center [1001, 109] width 153 height 10
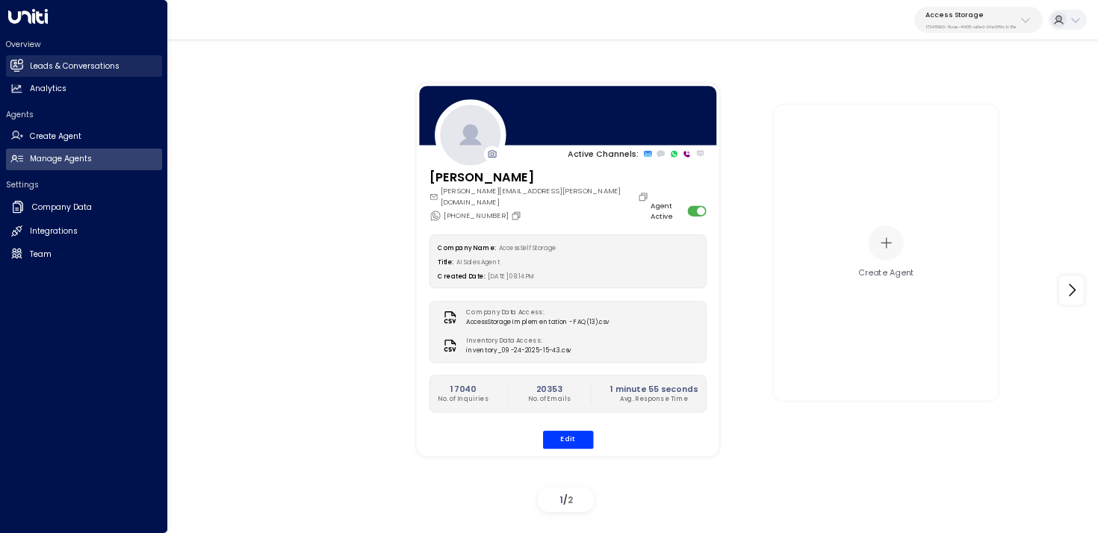
click at [43, 61] on h2 "Leads & Conversations" at bounding box center [75, 67] width 90 height 12
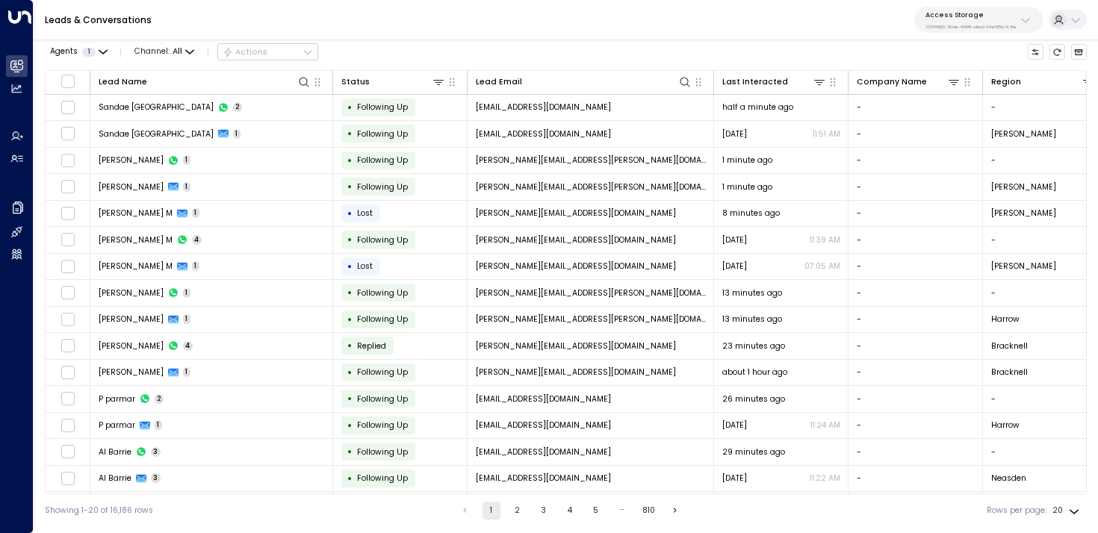
click at [1003, 27] on p "17248963-7bae-4f68-a6e0-04e589c1c15e" at bounding box center [971, 27] width 91 height 6
type input "*****"
type input "********"
click at [952, 111] on span "ID: 34e1cd17-0f68-49af-bd32-3c48ce8611d1" at bounding box center [994, 109] width 146 height 10
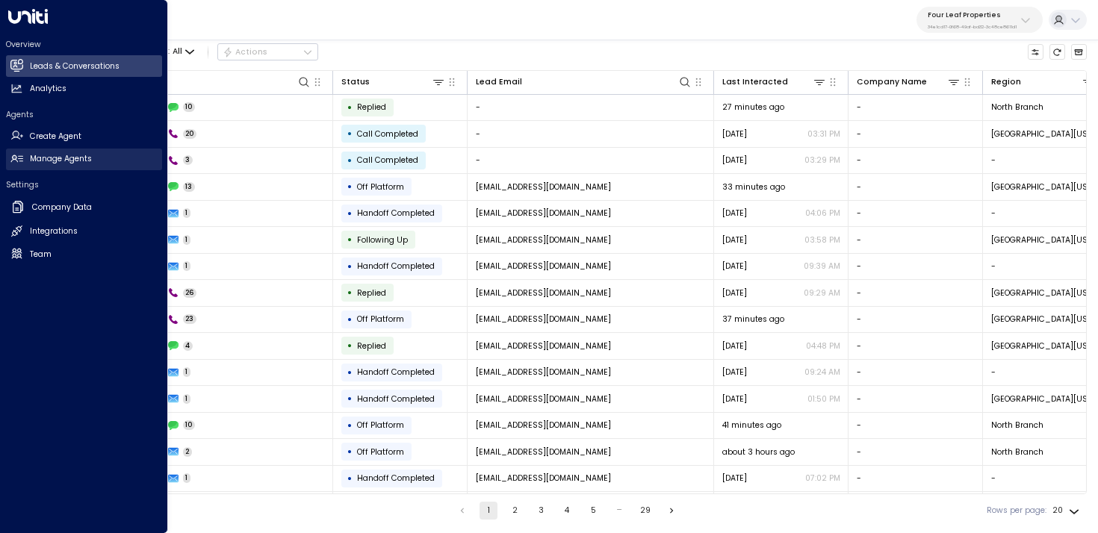
click at [81, 161] on h2 "Manage Agents" at bounding box center [61, 159] width 62 height 12
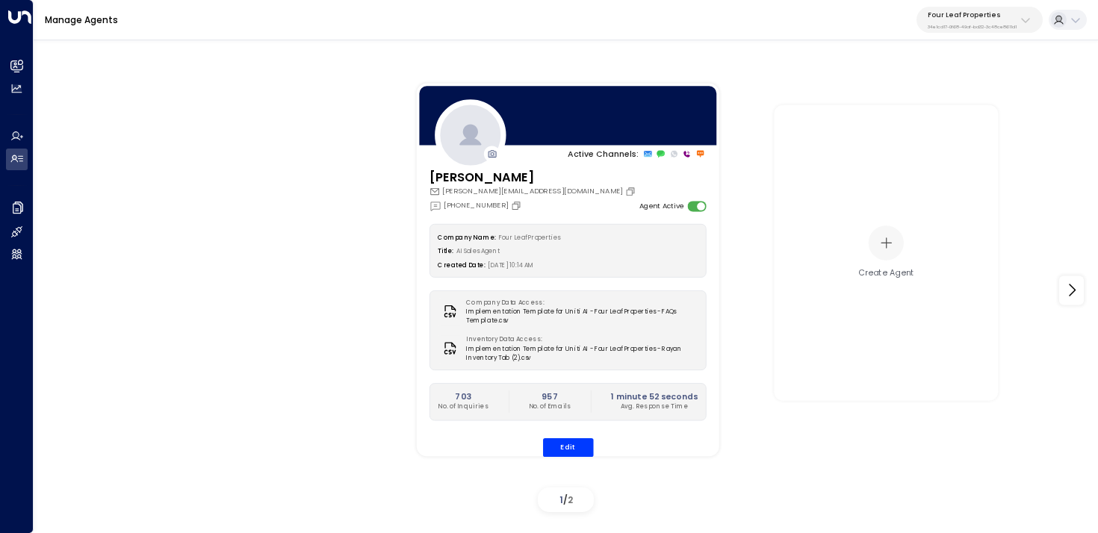
click at [34, 61] on div "Active Channels: [PERSON_NAME] [PERSON_NAME][EMAIL_ADDRESS][DOMAIN_NAME] [PHONE…" at bounding box center [566, 282] width 1065 height 497
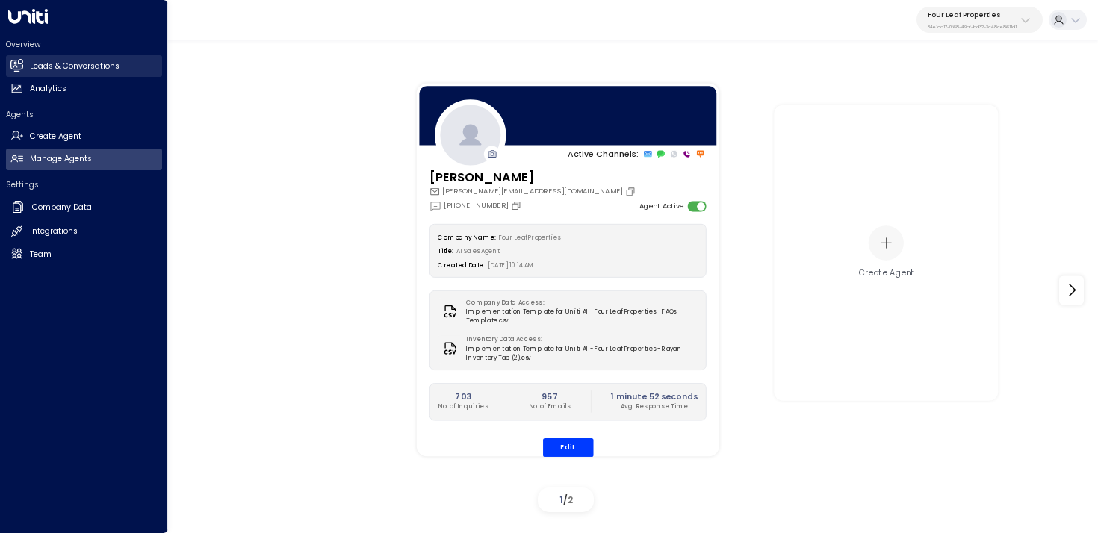
click at [21, 62] on icon at bounding box center [16, 65] width 13 height 13
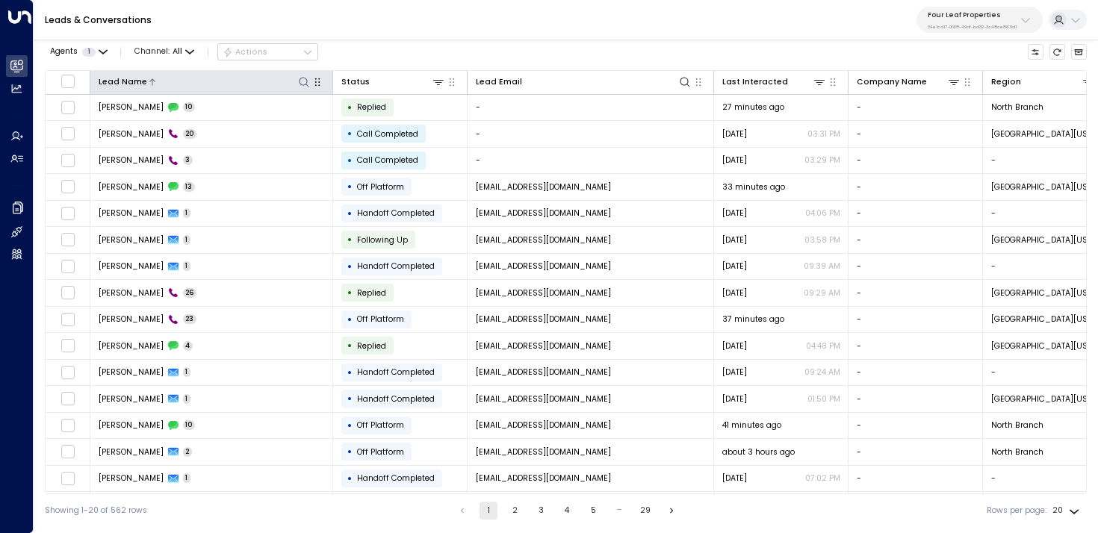
click at [303, 83] on icon at bounding box center [304, 82] width 12 height 12
type input "*****"
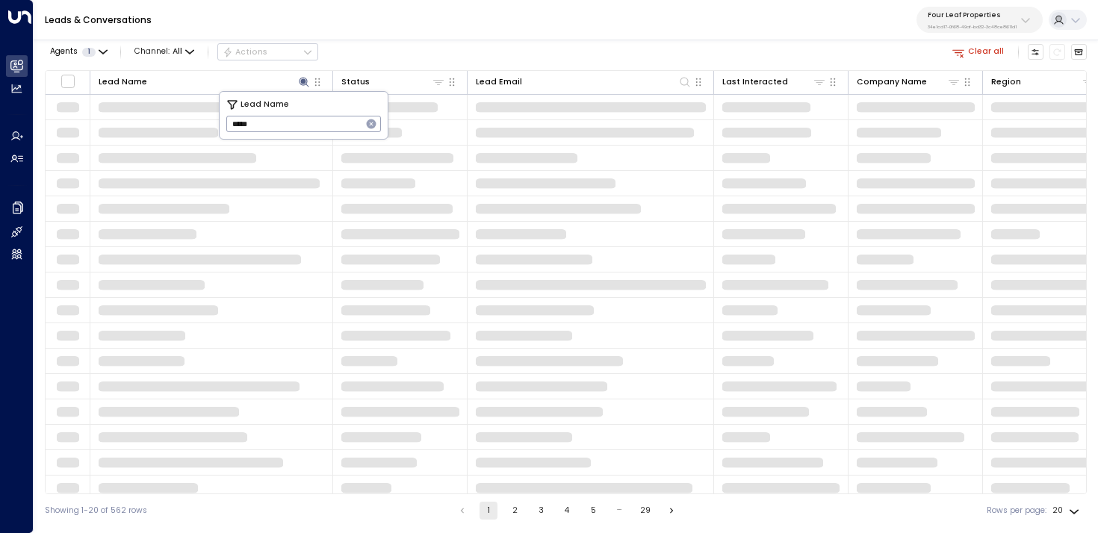
click at [371, 54] on div "Agents 1 Channel: All Actions Clear all" at bounding box center [566, 52] width 1042 height 25
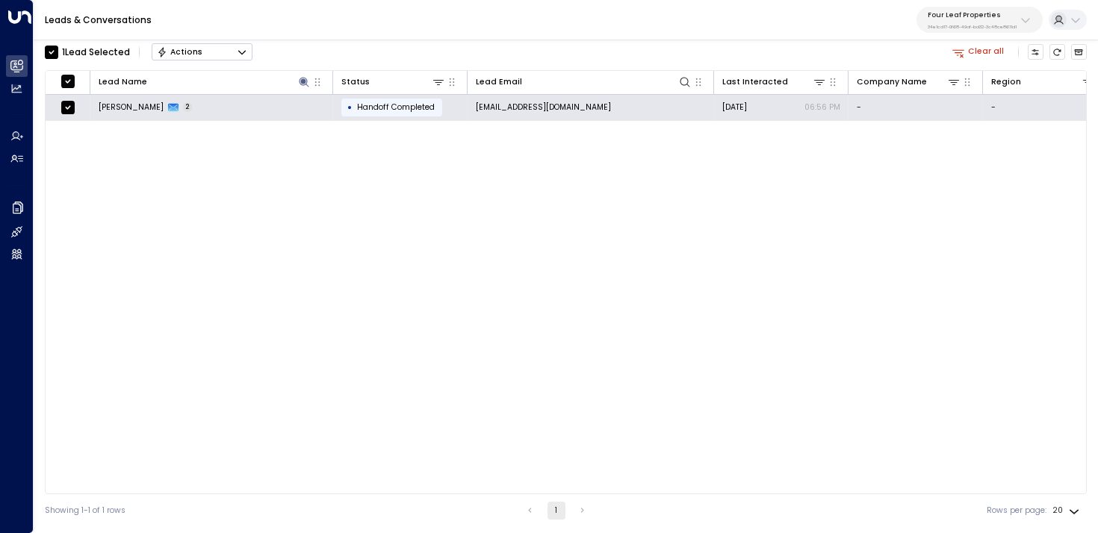
click at [225, 47] on button "Actions" at bounding box center [202, 52] width 101 height 18
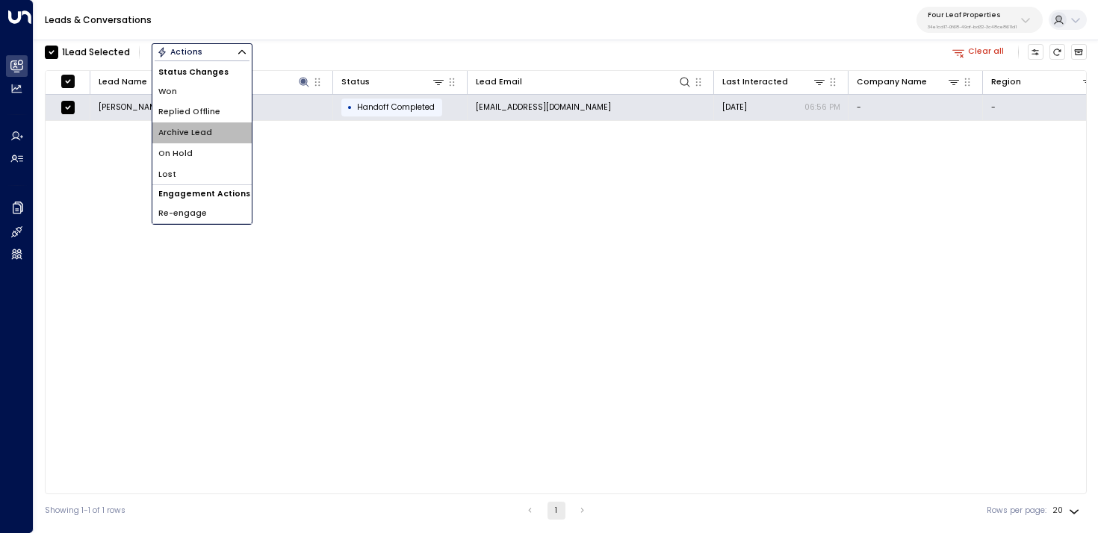
click at [202, 131] on span "Archive Lead" at bounding box center [185, 133] width 54 height 12
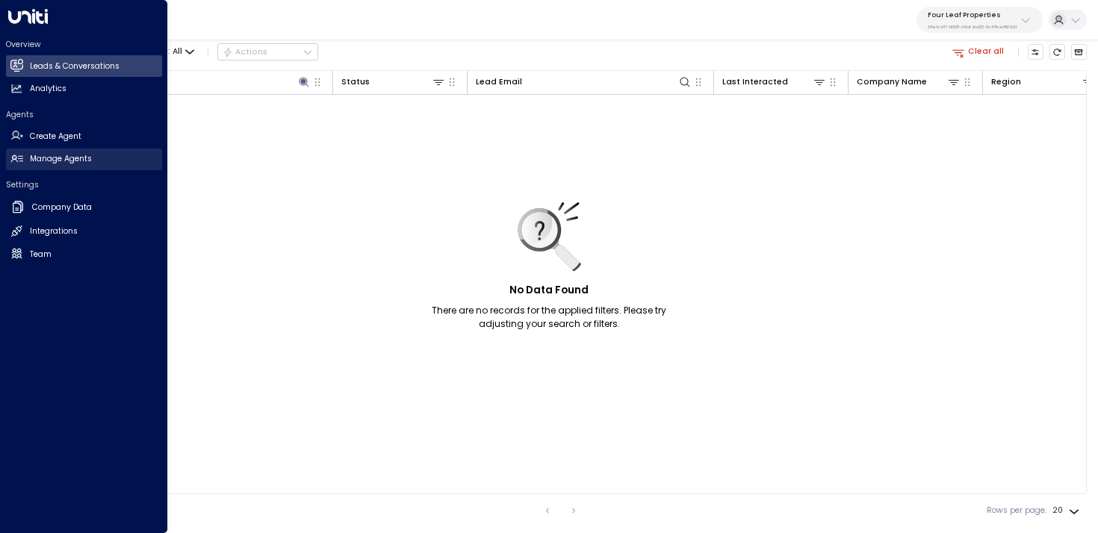
click at [38, 161] on h2 "Manage Agents" at bounding box center [61, 159] width 62 height 12
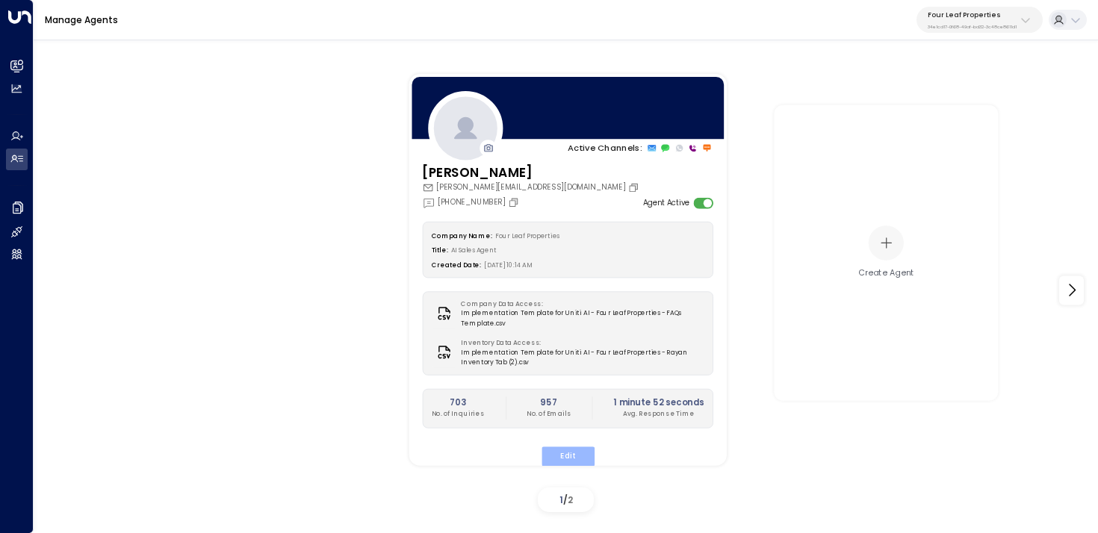
click at [563, 453] on button "Edit" at bounding box center [567, 456] width 53 height 19
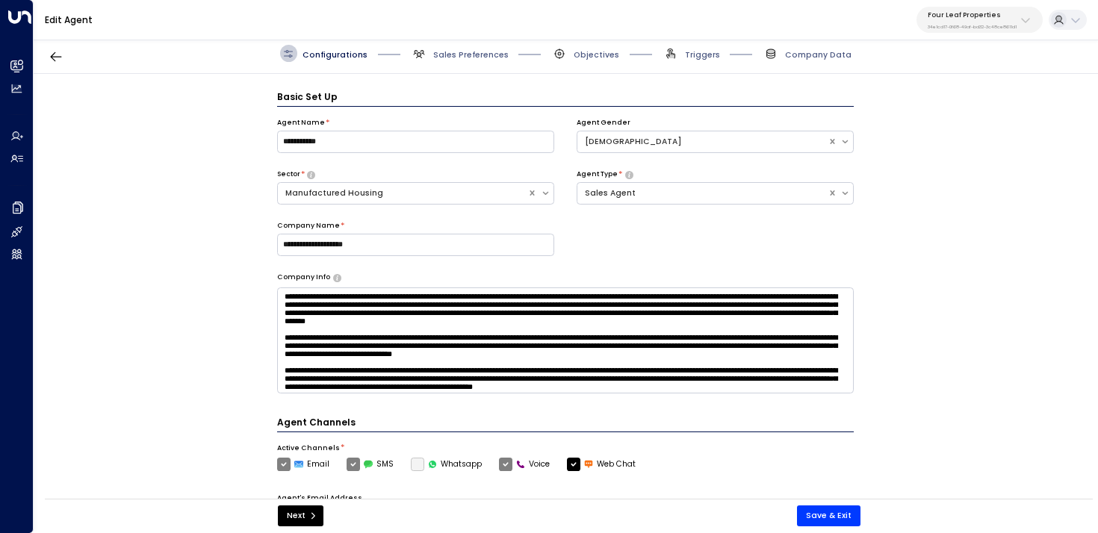
scroll to position [16, 0]
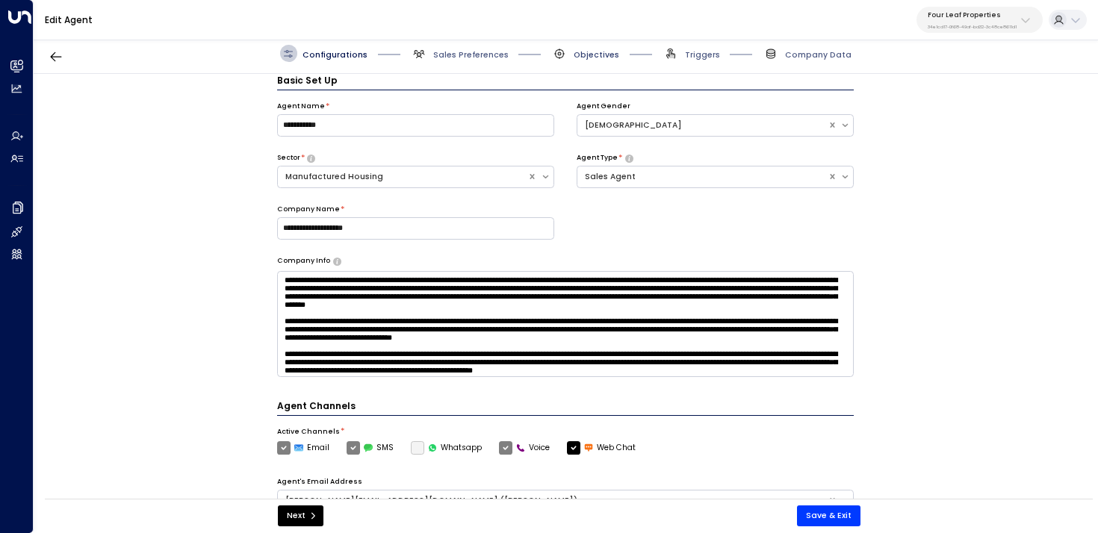
click at [607, 54] on span "Objectives" at bounding box center [597, 54] width 46 height 11
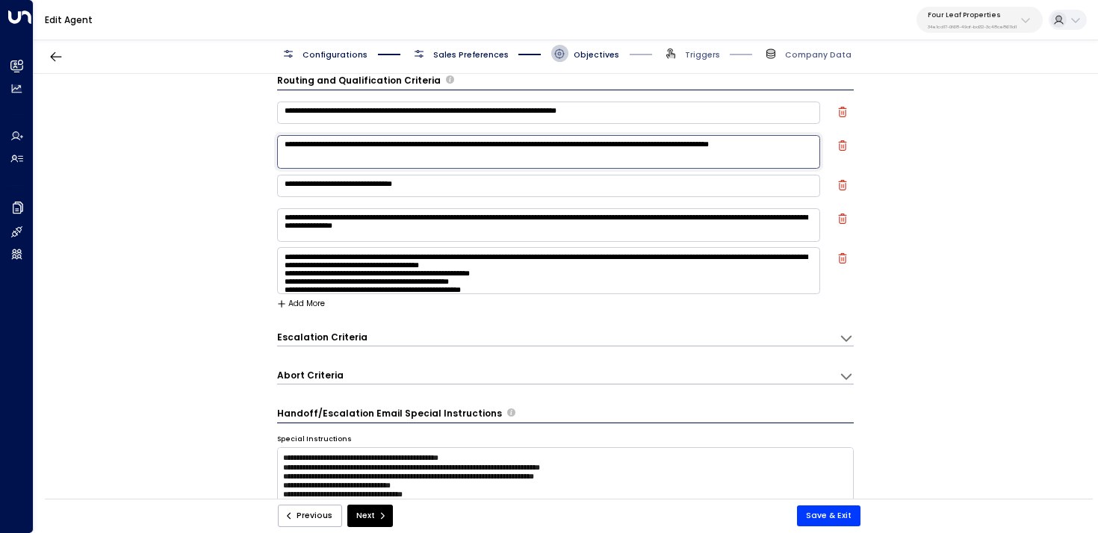
click at [434, 153] on textarea "**********" at bounding box center [549, 152] width 544 height 34
drag, startPoint x: 575, startPoint y: 145, endPoint x: 526, endPoint y: 146, distance: 49.3
click at [526, 146] on textarea "**********" at bounding box center [549, 152] width 544 height 34
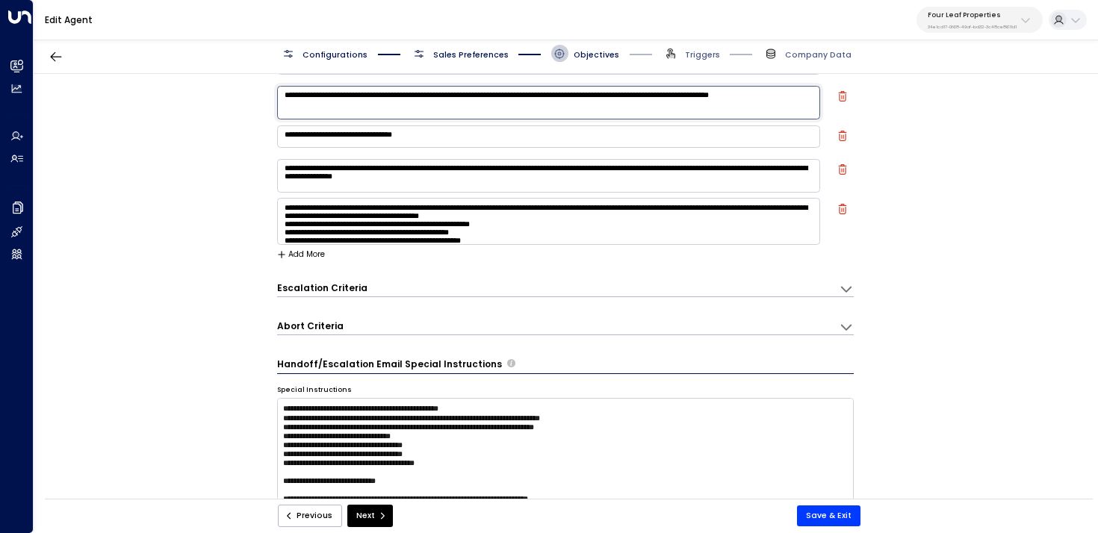
scroll to position [274, 0]
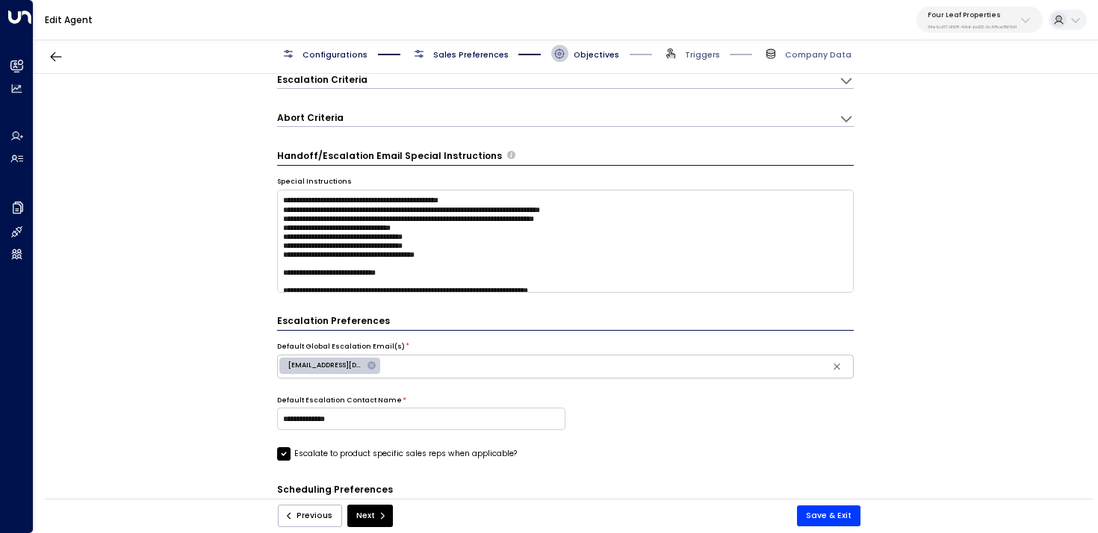
click at [368, 114] on div "Abort Criteria" at bounding box center [558, 118] width 563 height 15
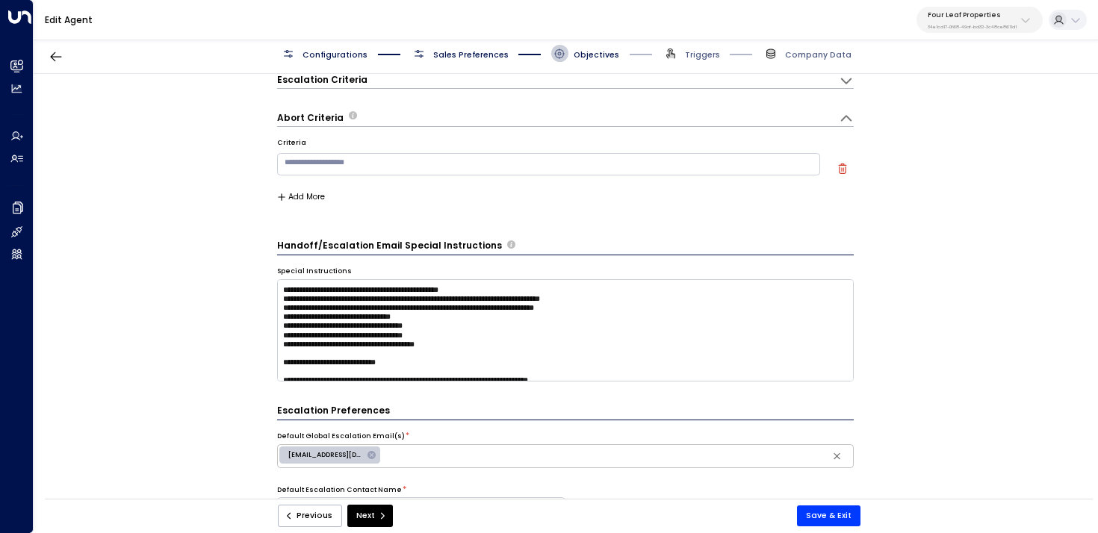
click at [366, 118] on div "Abort Criteria" at bounding box center [558, 118] width 563 height 15
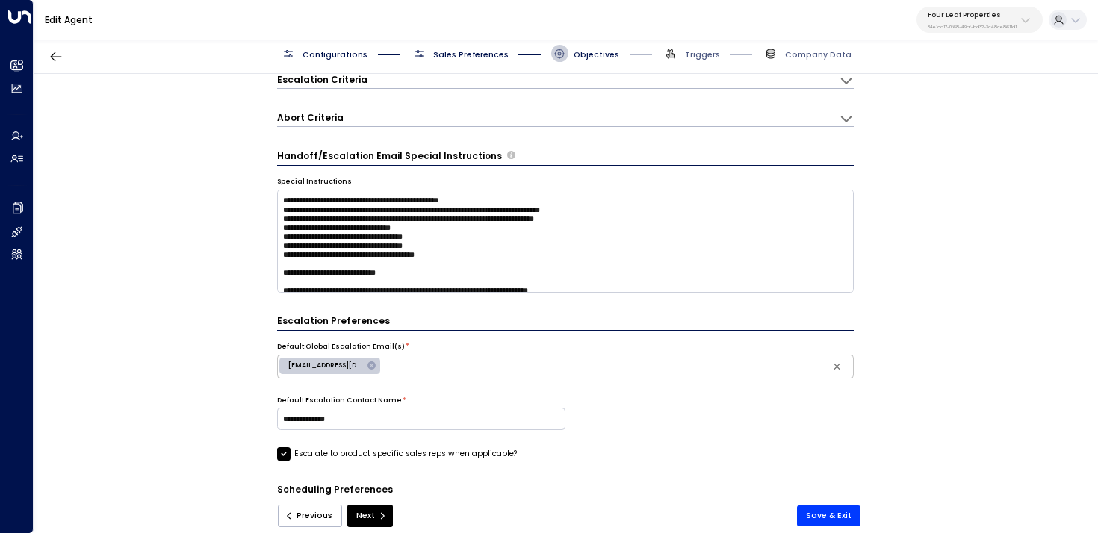
click at [379, 81] on div "Escalation Criteria Reset" at bounding box center [552, 79] width 551 height 13
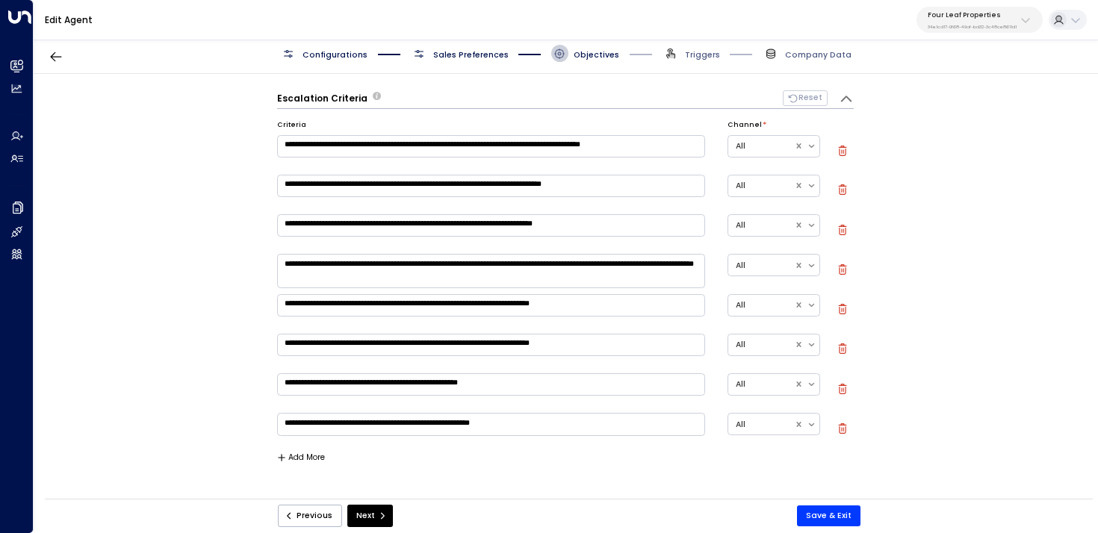
scroll to position [246, 0]
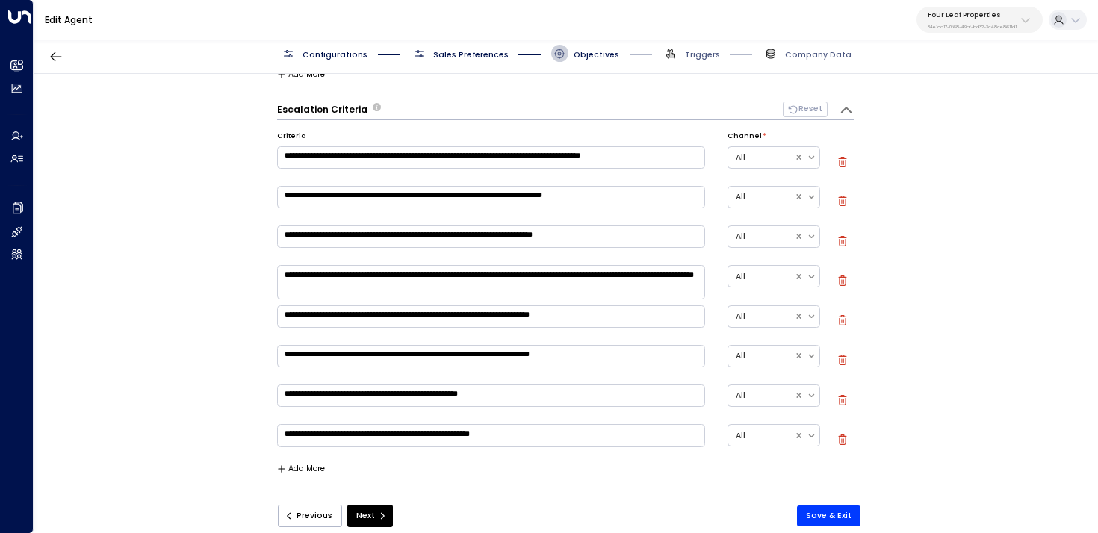
click at [401, 108] on div "Escalation Criteria Reset" at bounding box center [552, 110] width 551 height 16
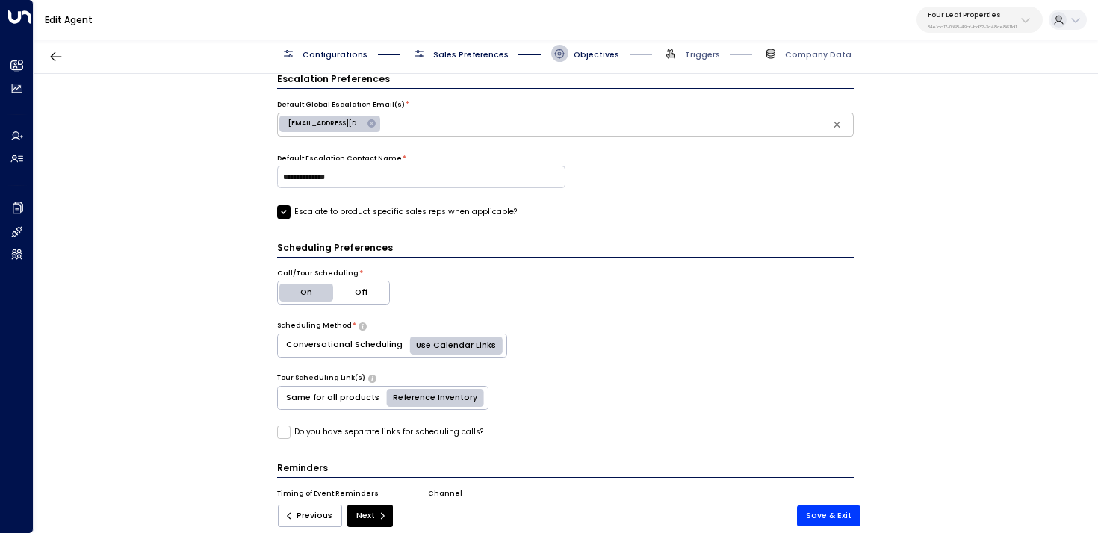
scroll to position [616, 0]
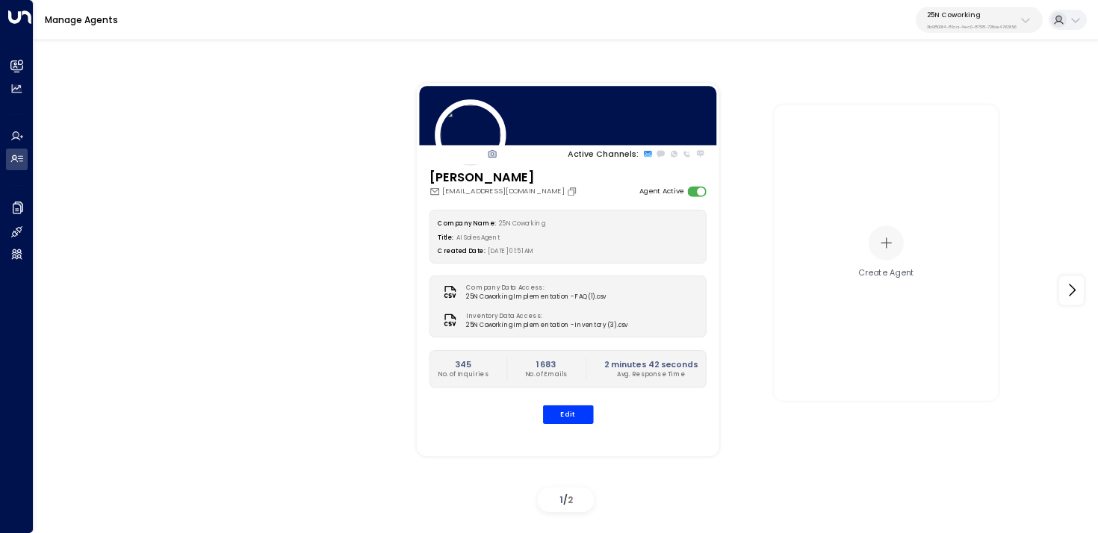
click at [975, 20] on div "25N Coworking 3b9800f4-81ca-4ec0-8758-72fbe4763f36" at bounding box center [972, 19] width 90 height 19
type input "****"
click at [943, 96] on div "Four Leaf Properties ID: 34e1cd17-0f68-49af-bd32-3c48ce8611d1" at bounding box center [995, 101] width 146 height 23
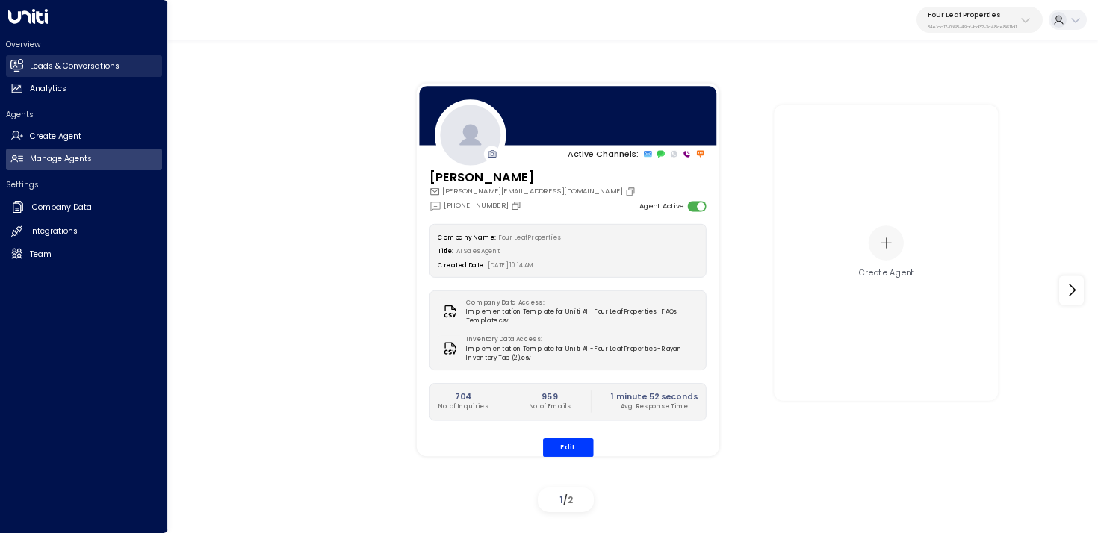
click at [24, 66] on link "Leads & Conversations Leads & Conversations" at bounding box center [84, 66] width 156 height 22
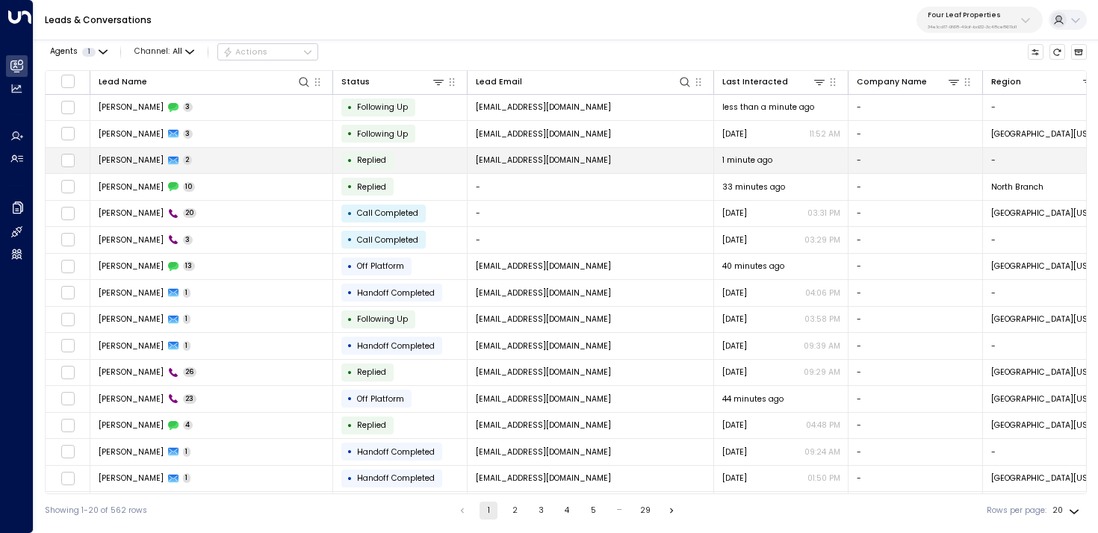
click at [217, 163] on td "[PERSON_NAME] 2" at bounding box center [211, 161] width 243 height 26
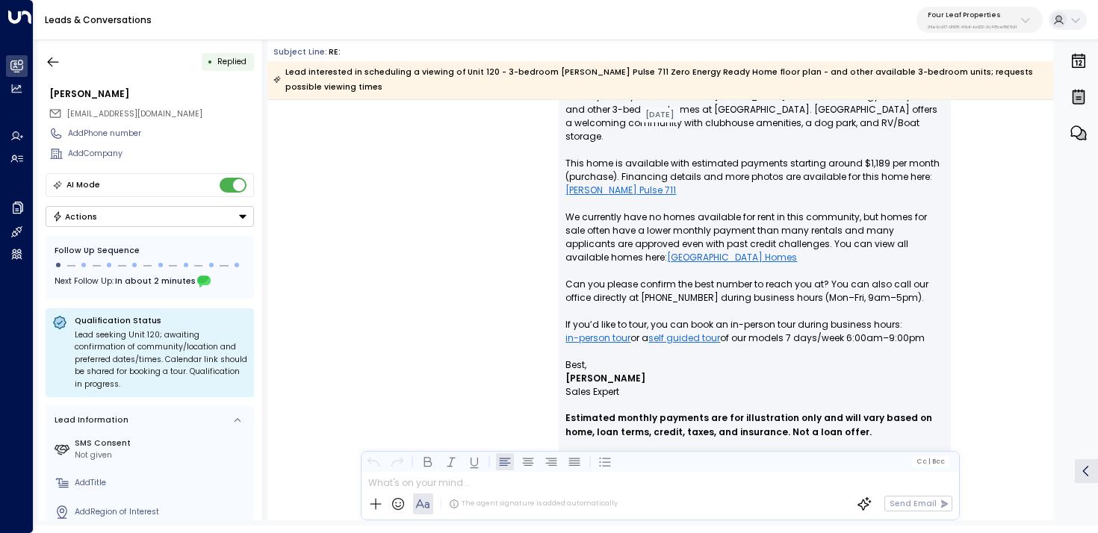
scroll to position [207, 0]
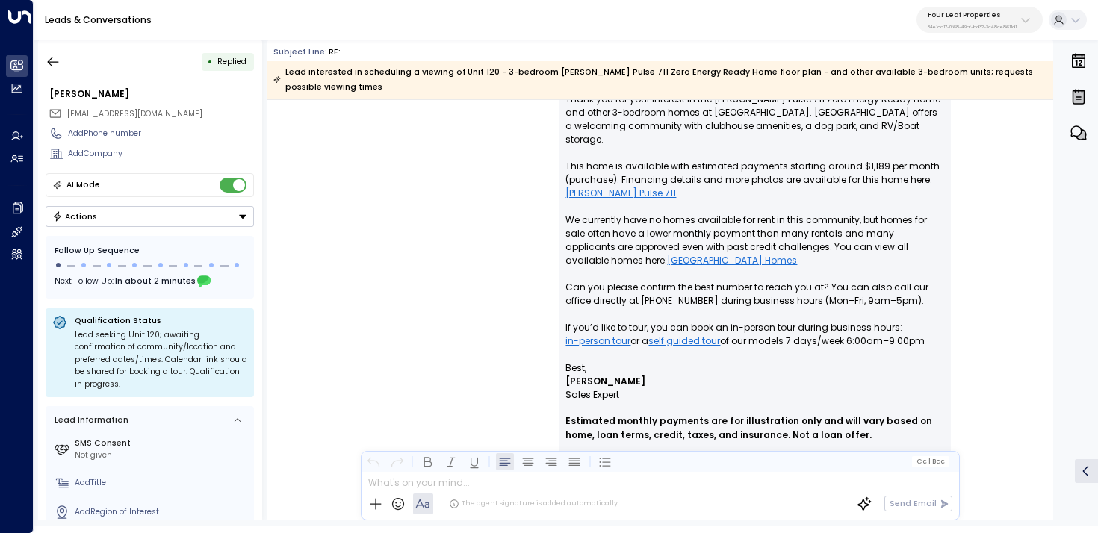
drag, startPoint x: 565, startPoint y: 191, endPoint x: 771, endPoint y: 230, distance: 210.0
click at [771, 230] on p "Hi Rayan, Thank you for your interest in the Clayton Pulse 711 Zero Energy Read…" at bounding box center [755, 214] width 379 height 296
drag, startPoint x: 754, startPoint y: 231, endPoint x: 547, endPoint y: 189, distance: 211.1
click at [547, 189] on div "Katie Olson • 11:52 AM • Email Hi Rayan, Thank you for your interest in the Cla…" at bounding box center [660, 266] width 639 height 444
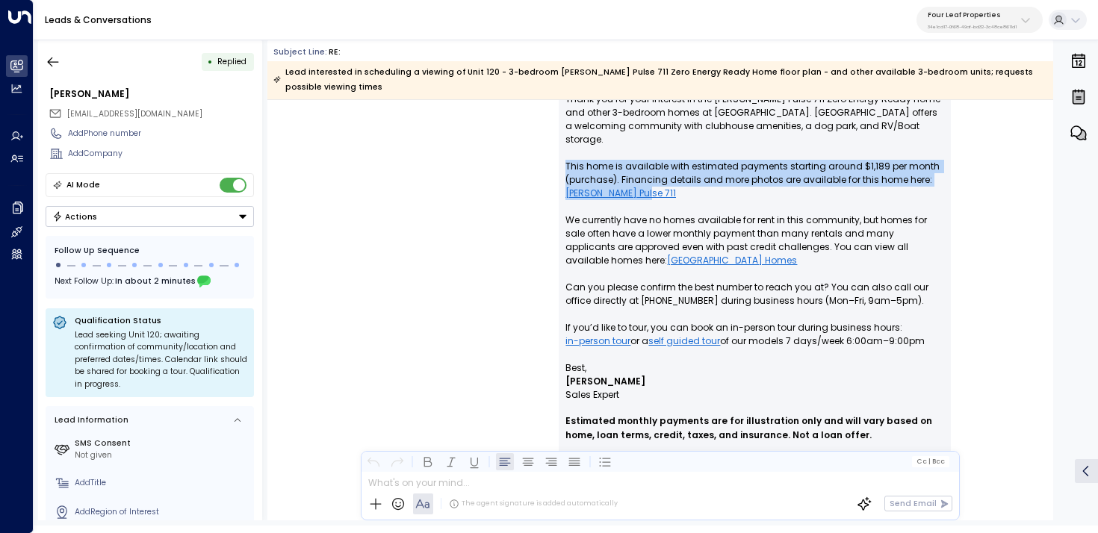
drag, startPoint x: 599, startPoint y: 155, endPoint x: 515, endPoint y: 140, distance: 85.7
click at [514, 141] on div "Katie Olson • 11:52 AM • Email Hi Rayan, Thank you for your interest in the Cla…" at bounding box center [660, 266] width 639 height 444
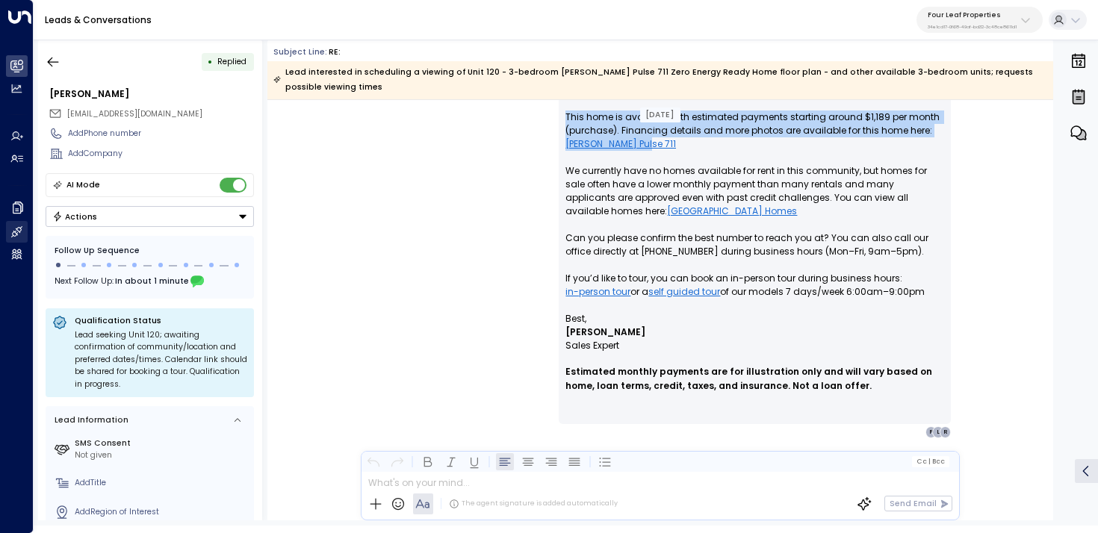
scroll to position [258, 0]
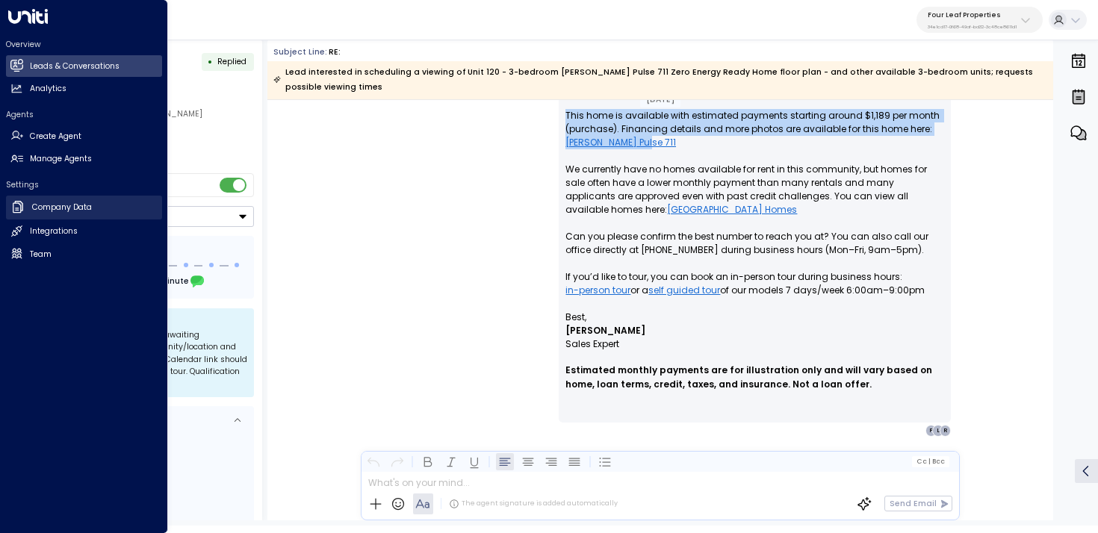
click at [19, 205] on icon at bounding box center [18, 207] width 10 height 12
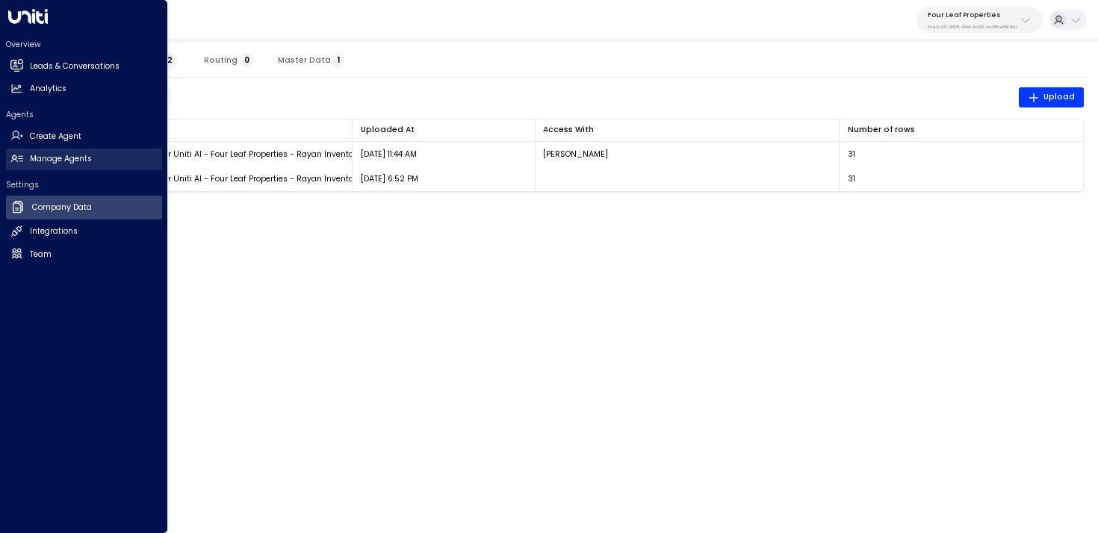
click at [22, 164] on link "Manage Agents Manage Agents" at bounding box center [84, 160] width 156 height 22
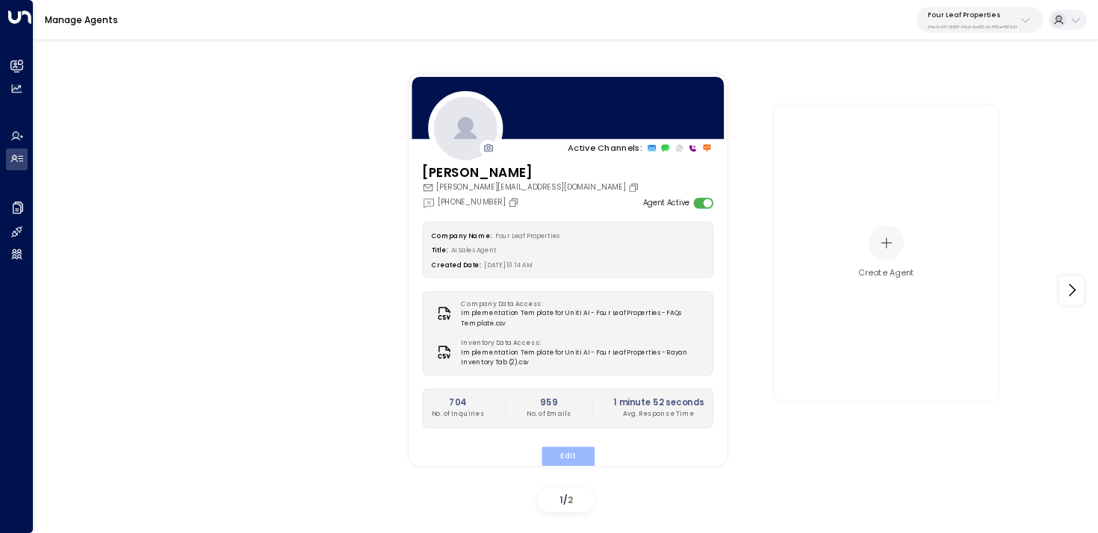
click at [561, 449] on button "Edit" at bounding box center [567, 456] width 53 height 19
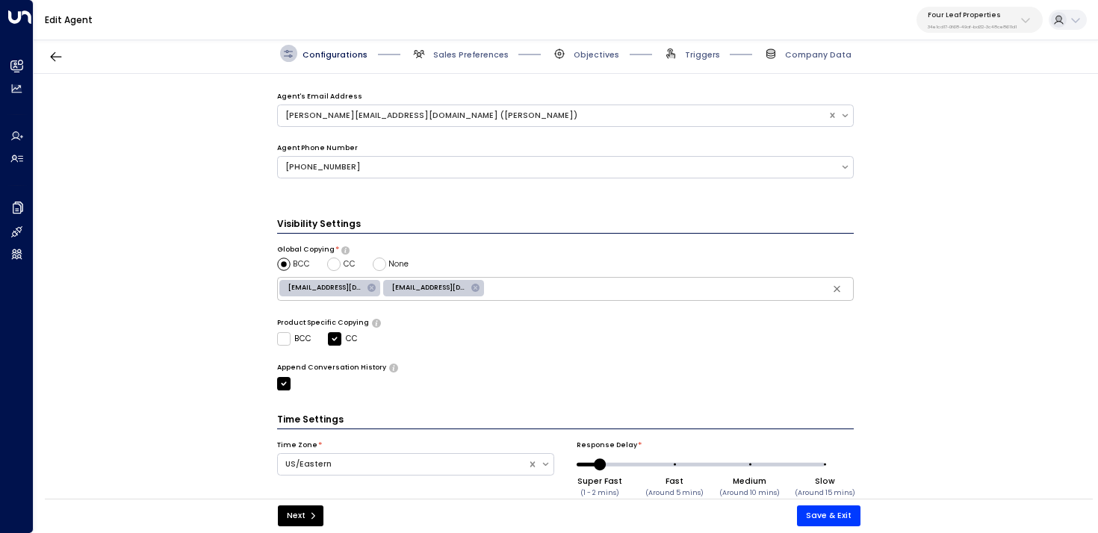
scroll to position [426, 0]
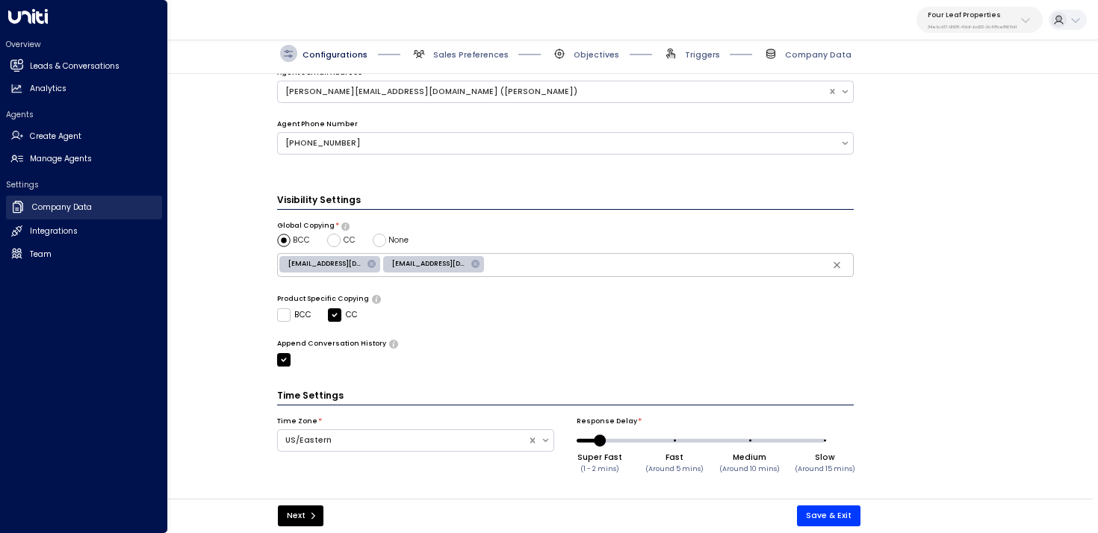
click at [16, 205] on icon at bounding box center [17, 206] width 15 height 15
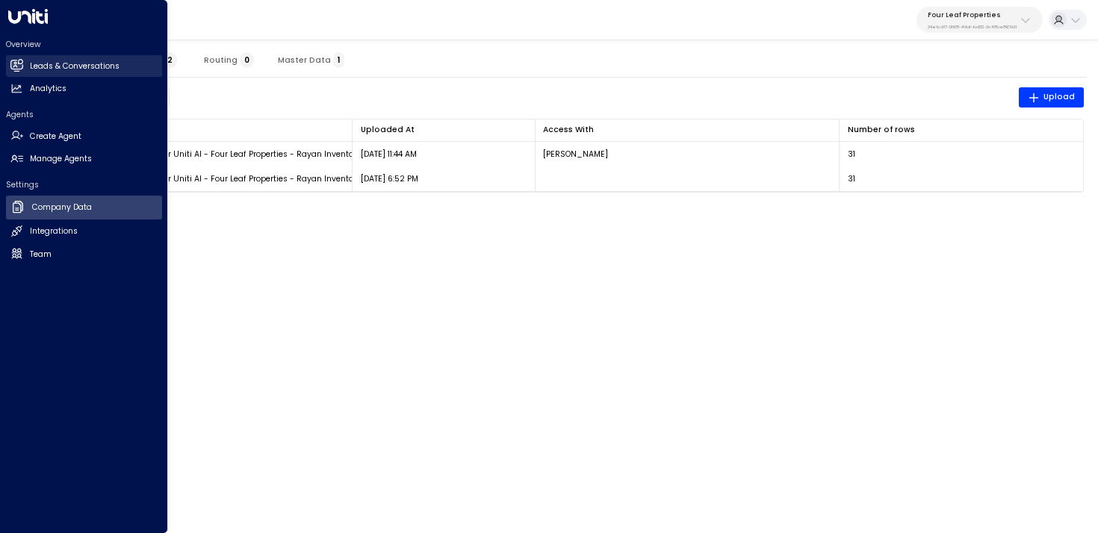
click at [14, 64] on icon at bounding box center [18, 65] width 10 height 13
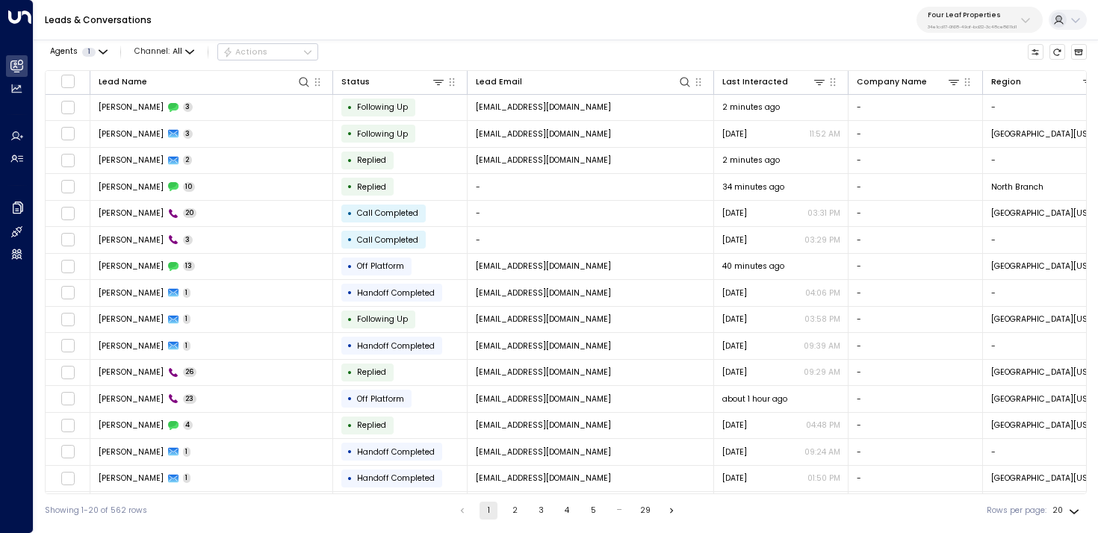
drag, startPoint x: 394, startPoint y: 494, endPoint x: 418, endPoint y: 494, distance: 23.9
click at [418, 494] on div "Lead Name Status Lead Email Last Interacted Company Name Region Product # of pe…" at bounding box center [566, 282] width 1042 height 424
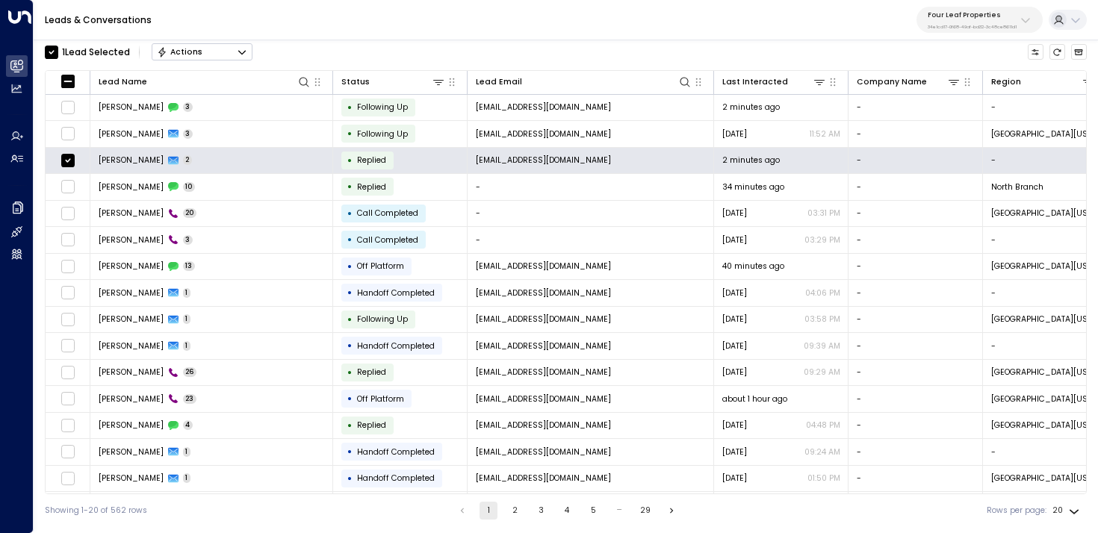
click at [226, 54] on button "Actions" at bounding box center [202, 52] width 101 height 18
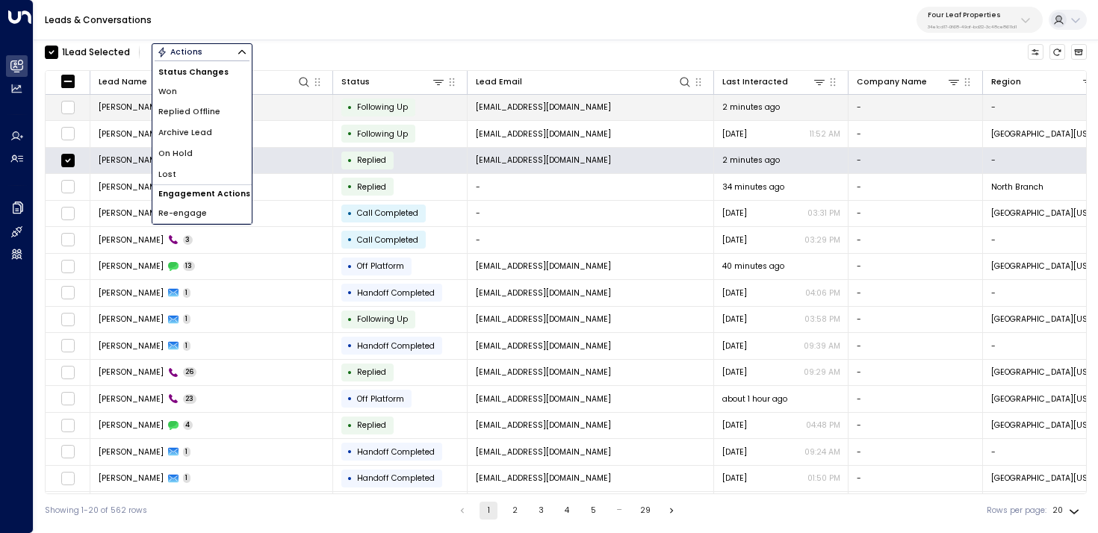
click at [197, 135] on span "Archive Lead" at bounding box center [185, 133] width 54 height 12
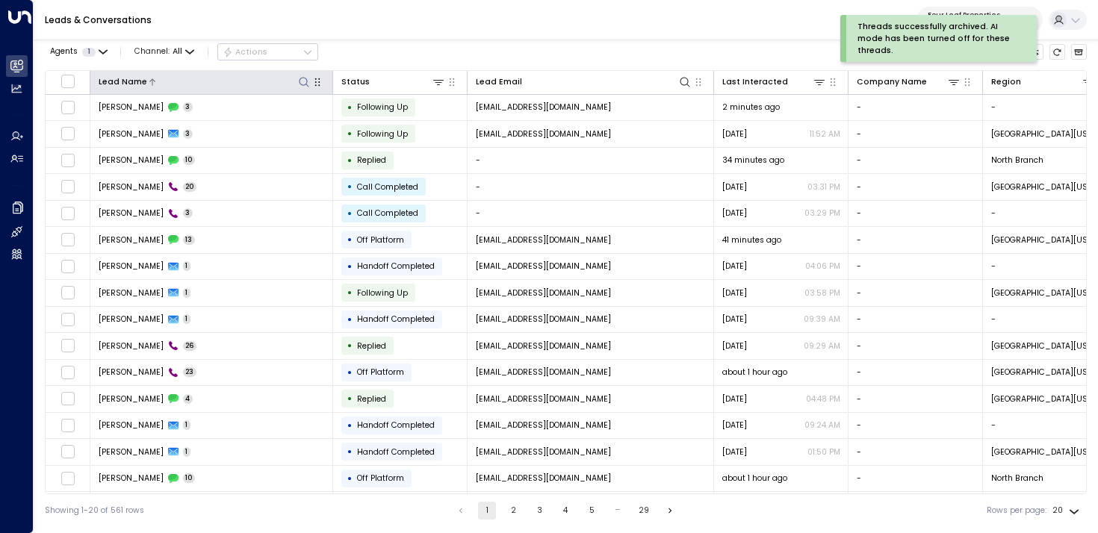
click at [301, 83] on icon at bounding box center [304, 82] width 12 height 12
type input "****"
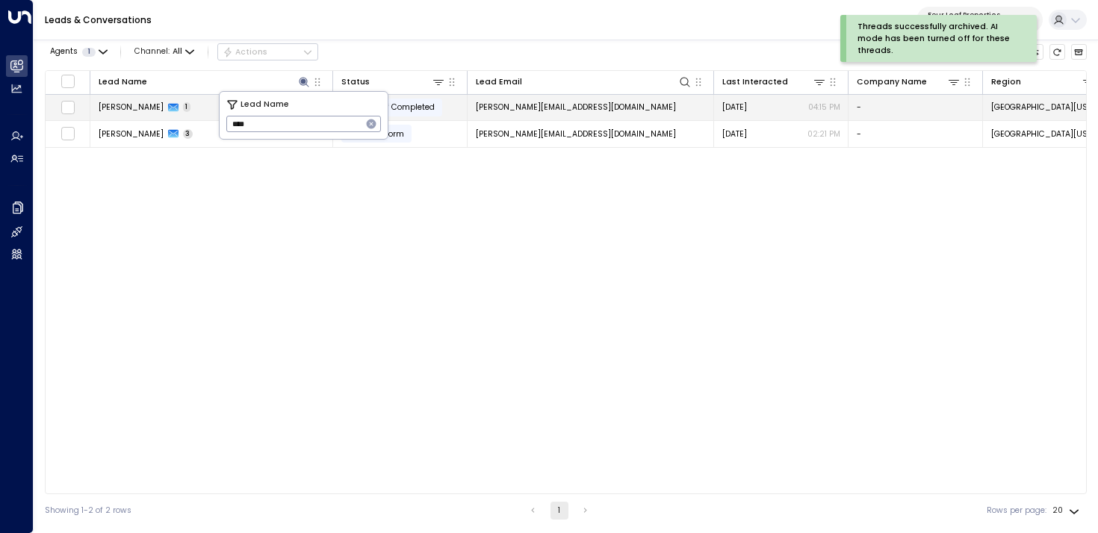
click at [188, 109] on td "Sarah Hyde 1" at bounding box center [211, 108] width 243 height 26
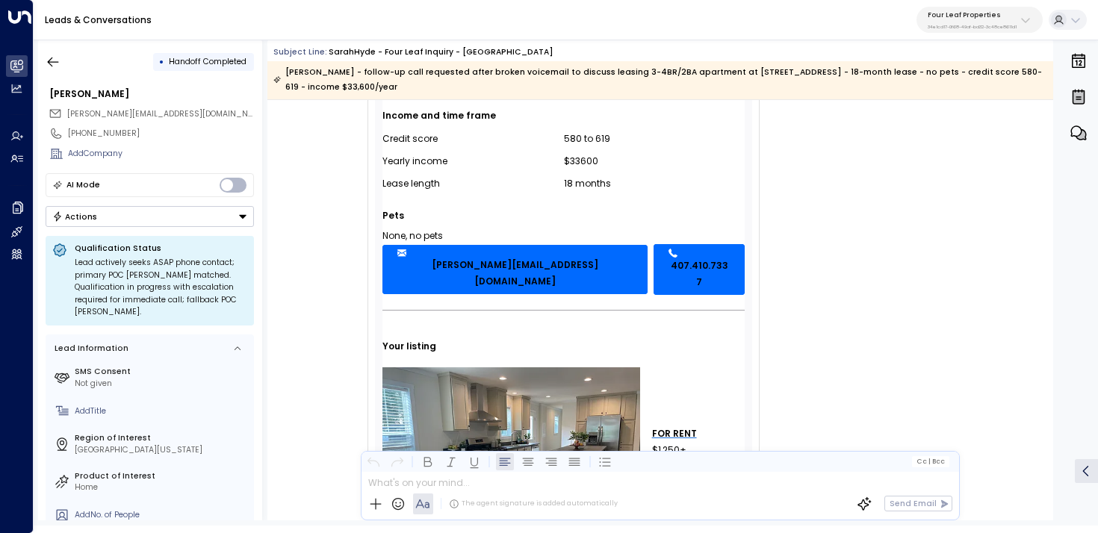
scroll to position [145, 0]
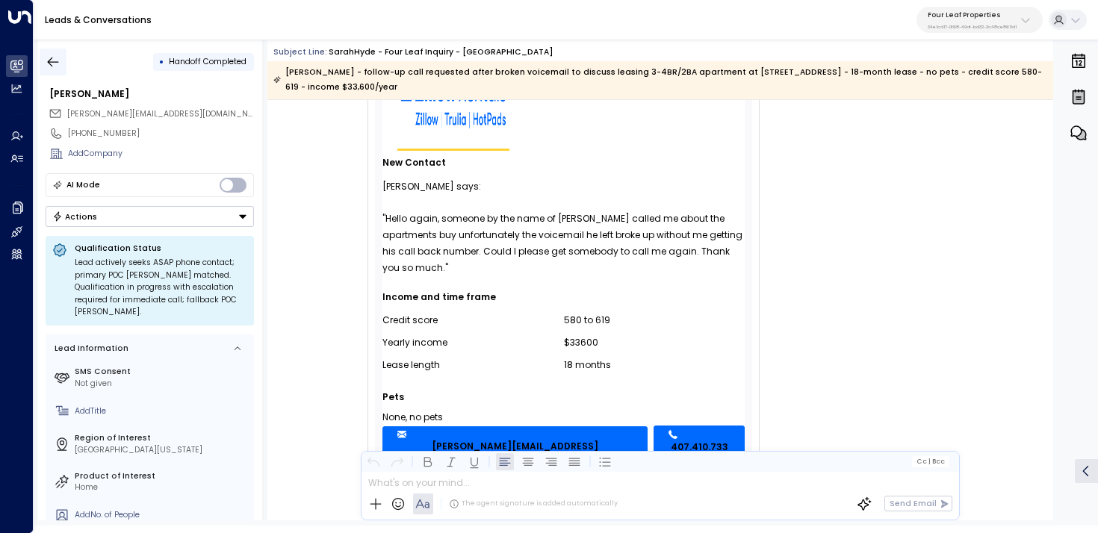
click at [55, 66] on icon "button" at bounding box center [53, 62] width 15 height 15
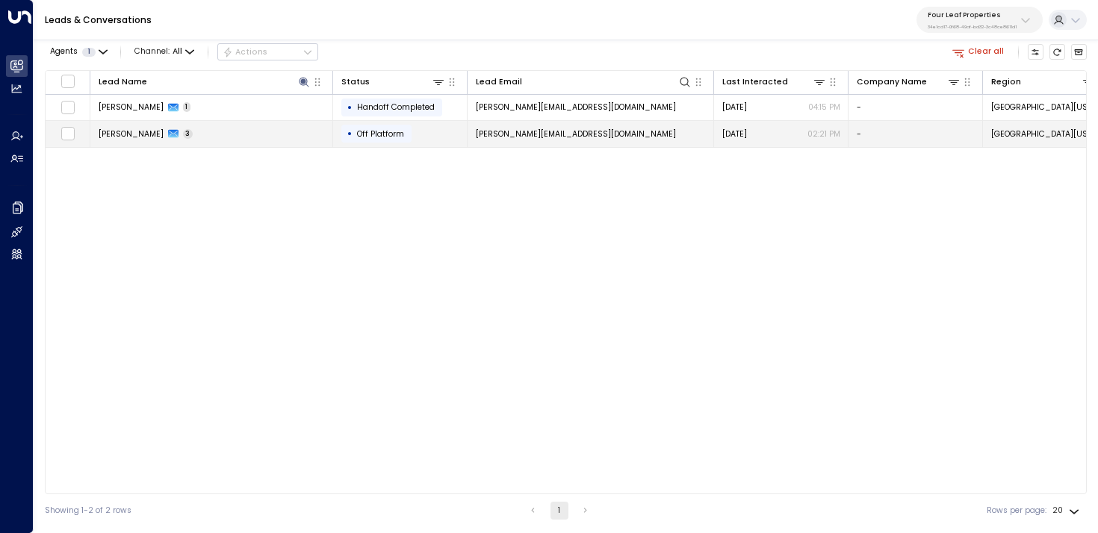
click at [191, 129] on td "Sarah Hyde 3" at bounding box center [211, 134] width 243 height 26
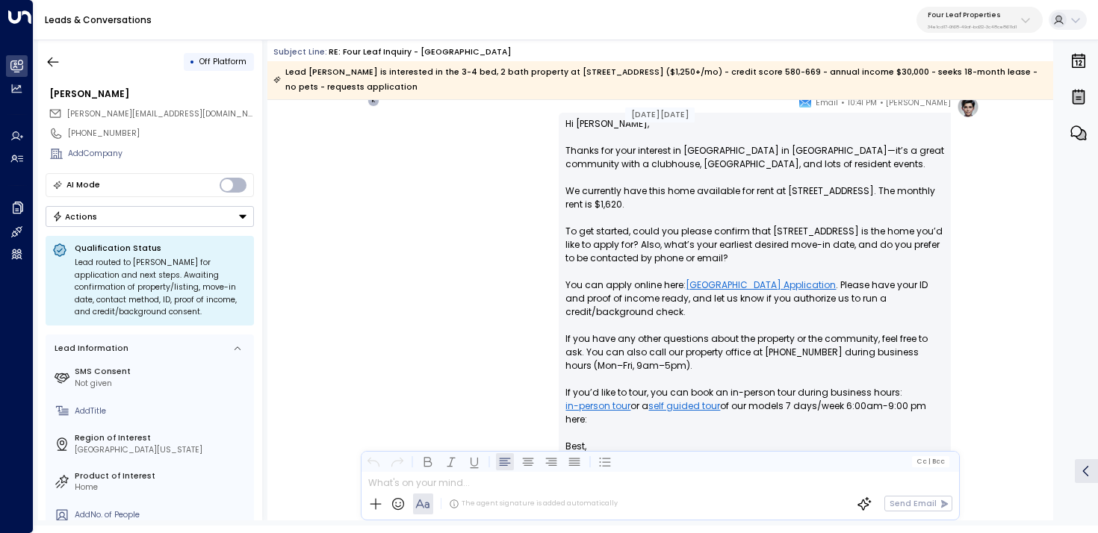
scroll to position [949, 0]
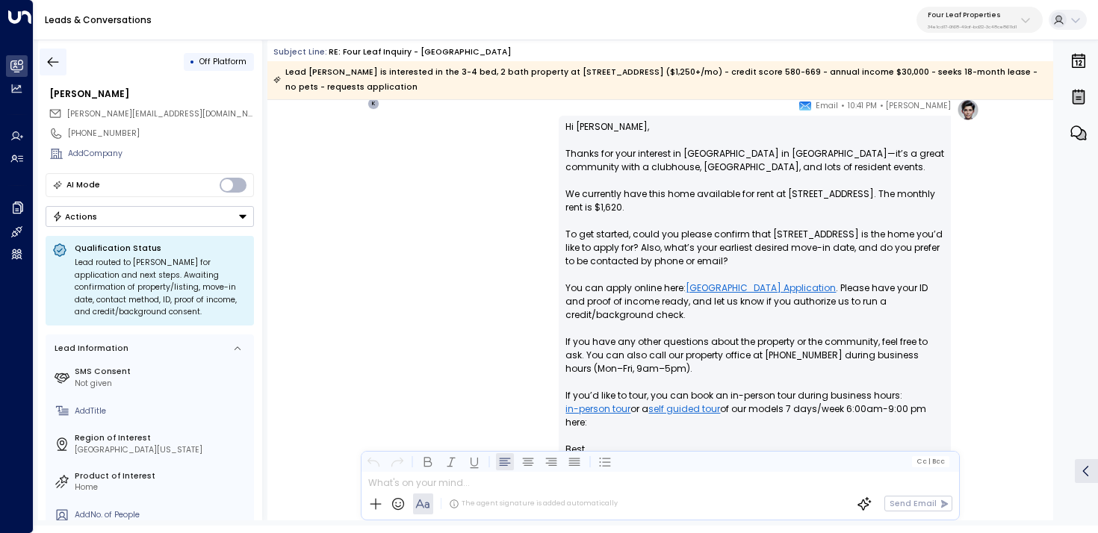
click at [54, 58] on icon "button" at bounding box center [53, 62] width 15 height 15
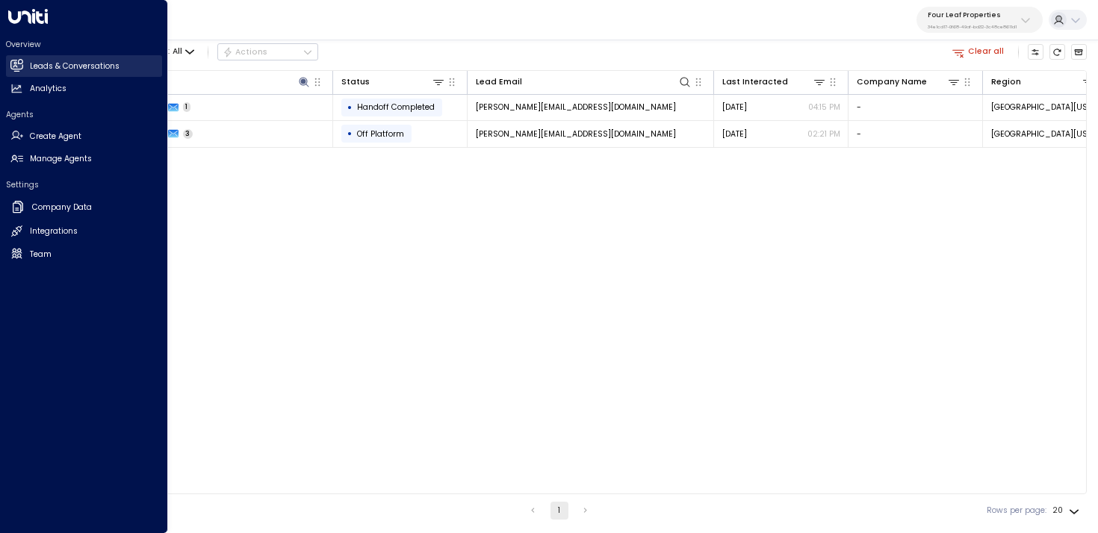
click at [18, 62] on icon at bounding box center [18, 65] width 10 height 13
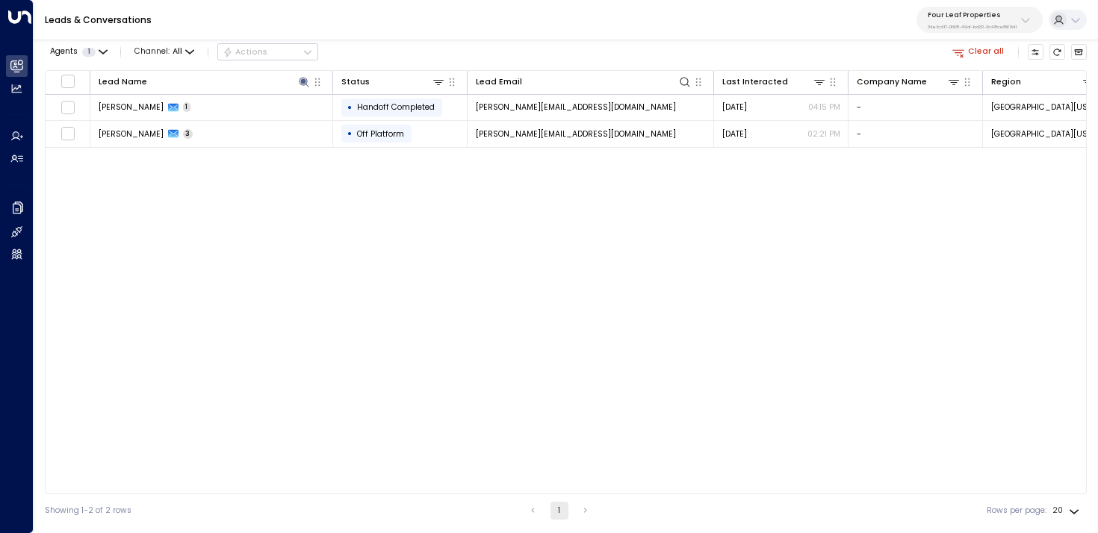
click at [982, 52] on button "Clear all" at bounding box center [978, 52] width 61 height 16
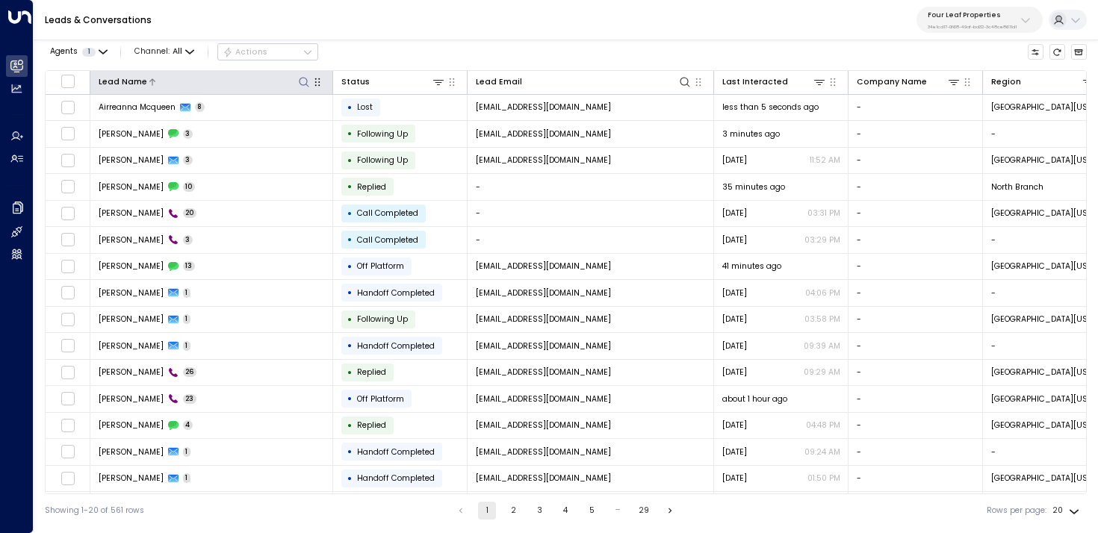
click at [300, 79] on icon at bounding box center [304, 82] width 12 height 12
type input "********"
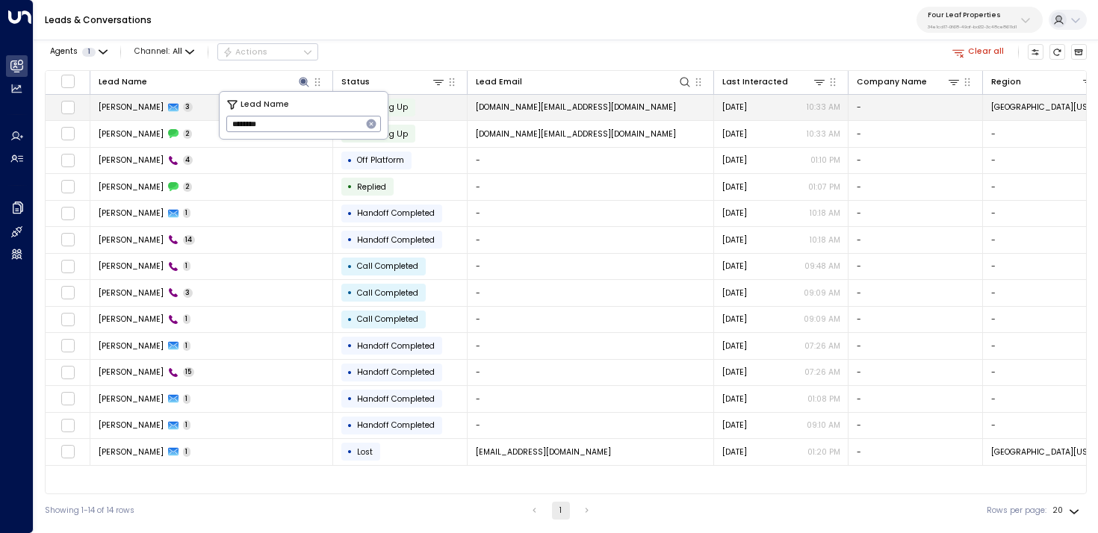
click at [168, 106] on icon at bounding box center [173, 108] width 10 height 8
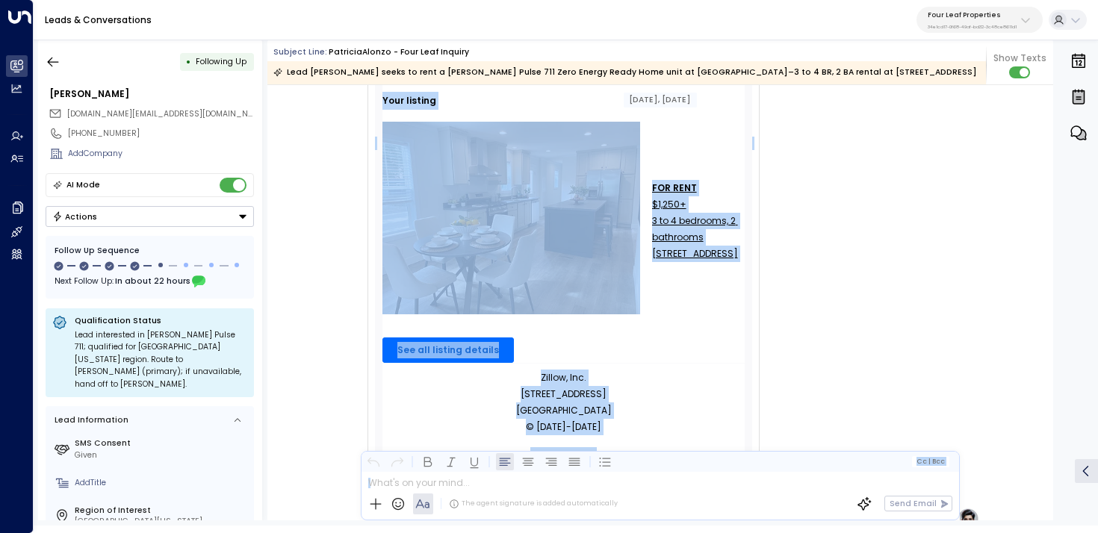
scroll to position [538, 0]
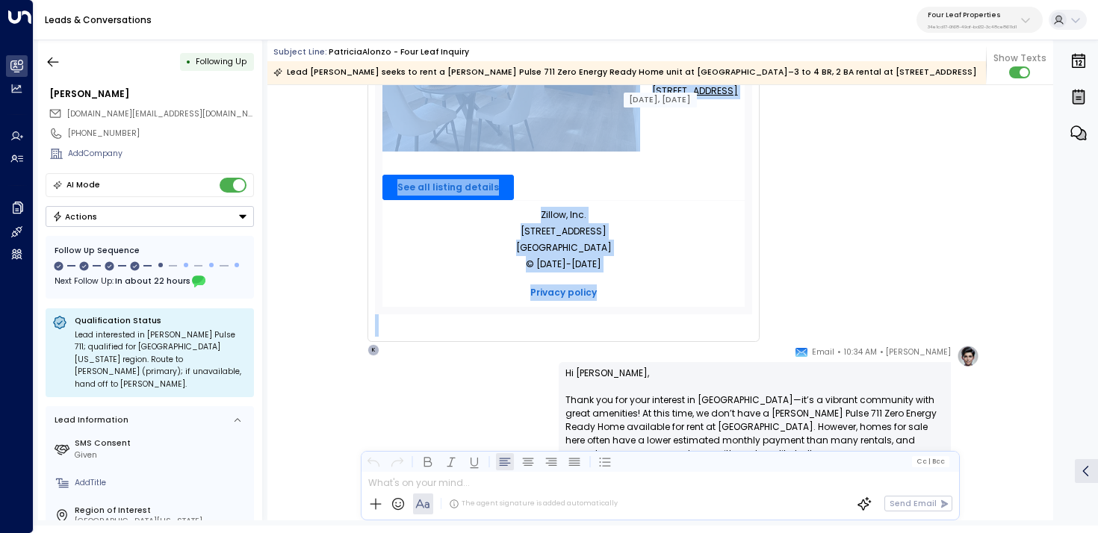
drag, startPoint x: 372, startPoint y: 164, endPoint x: 709, endPoint y: 305, distance: 365.1
copy div "Zillow Rentals Inquiry New Contact Patricia Alonzo says: "I am interested in un…"
